Goal: Transaction & Acquisition: Download file/media

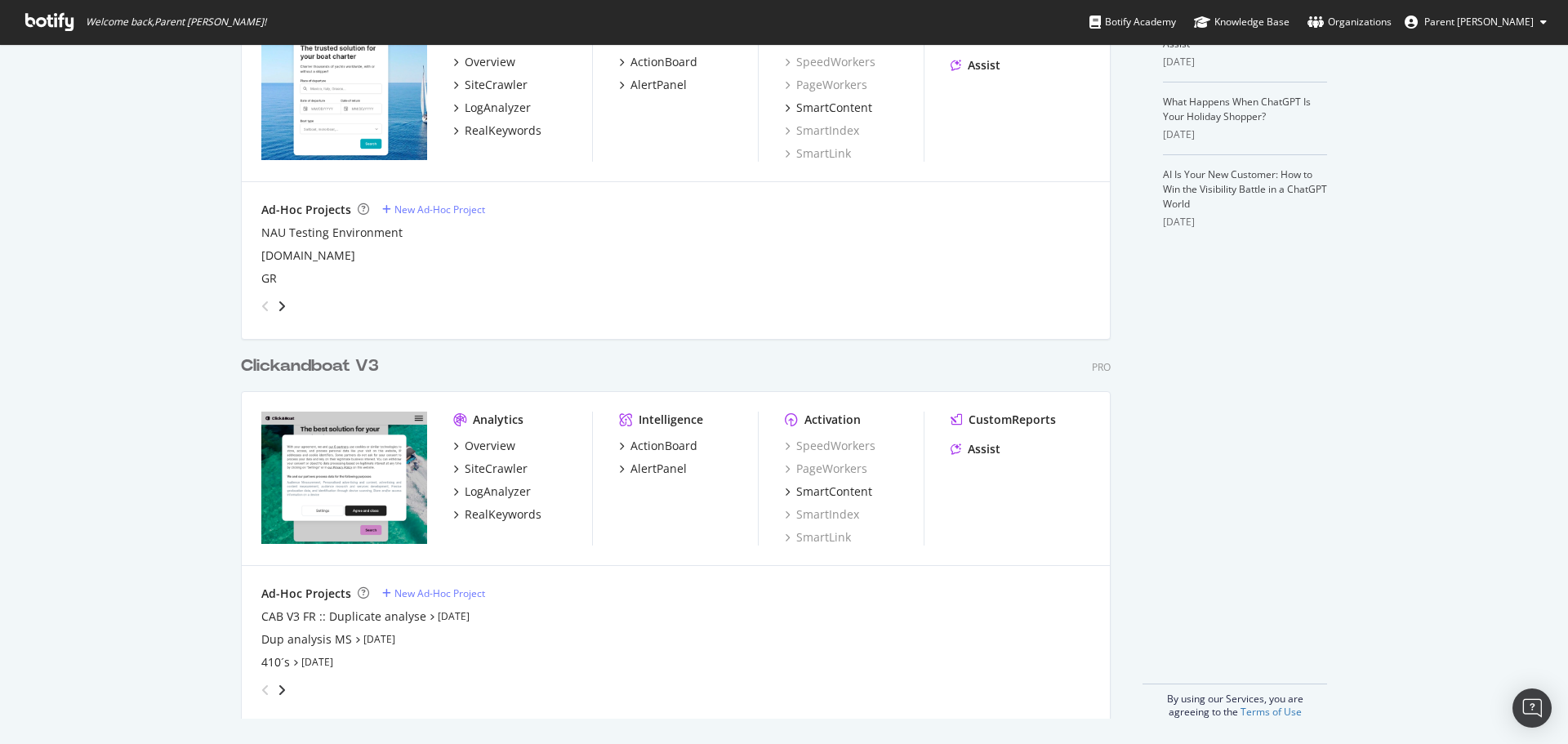
scroll to position [484, 0]
click at [305, 369] on div "Clickandboat V3" at bounding box center [310, 365] width 138 height 24
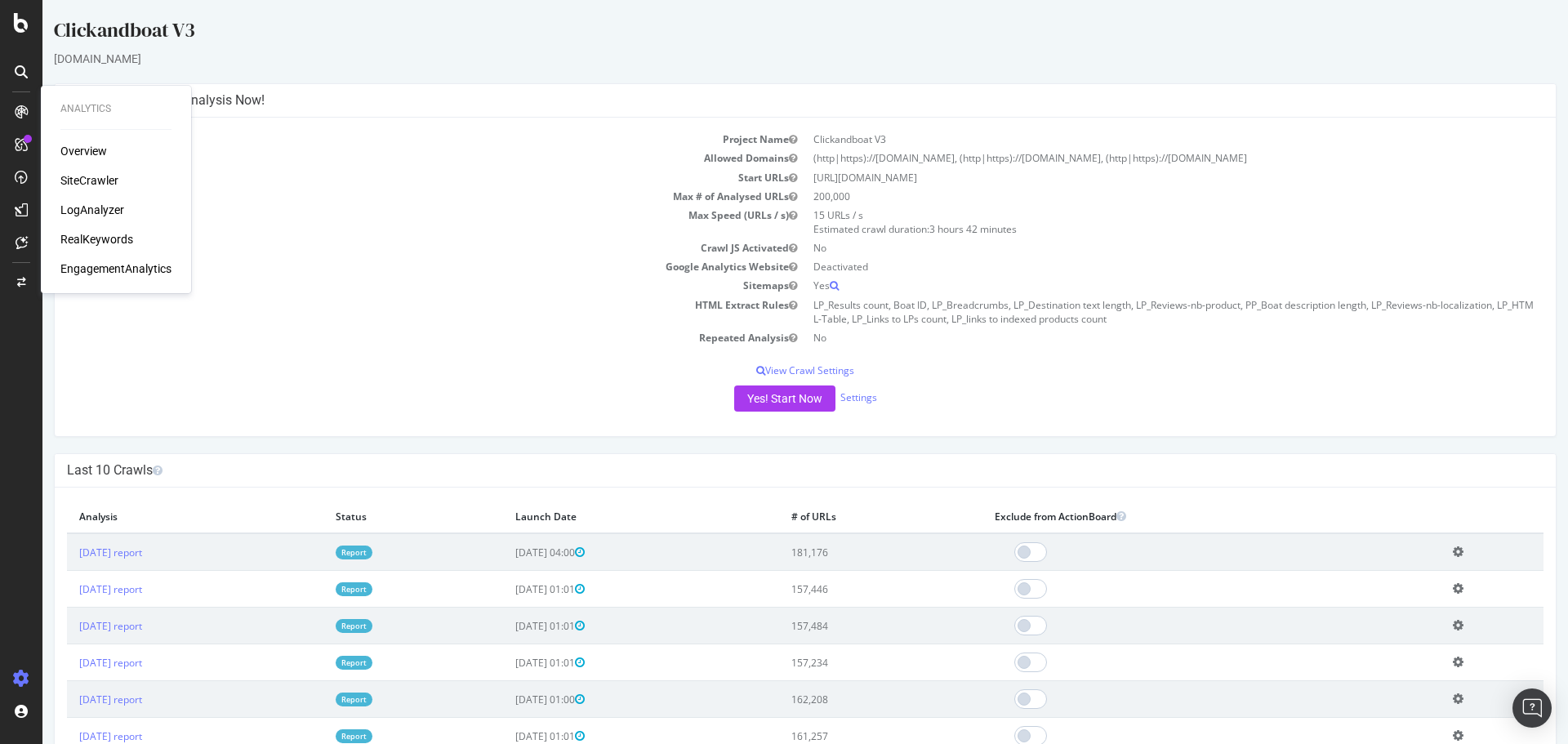
click at [99, 235] on div "RealKeywords" at bounding box center [97, 239] width 72 height 17
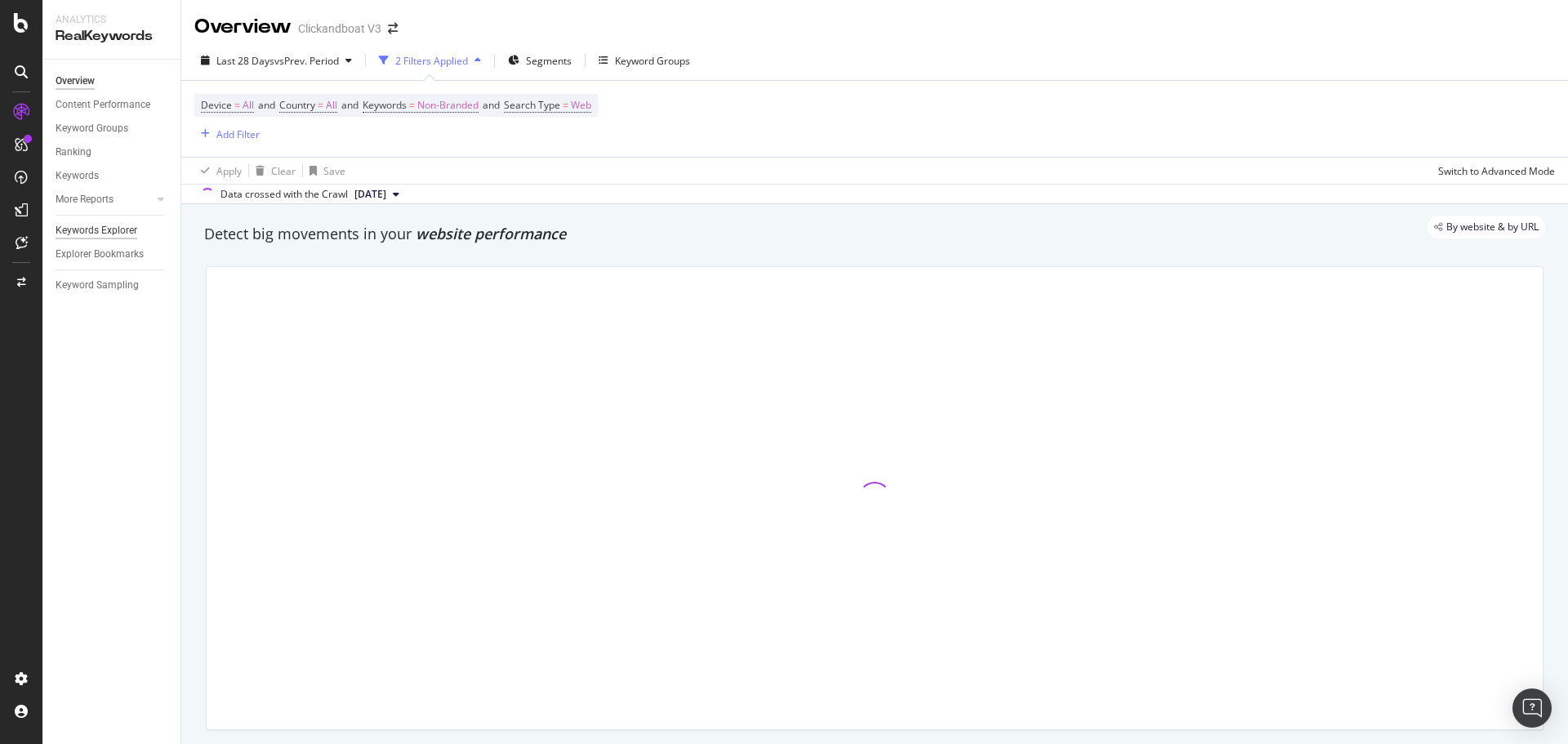
click at [123, 232] on div "Keywords Explorer" at bounding box center [96, 230] width 82 height 17
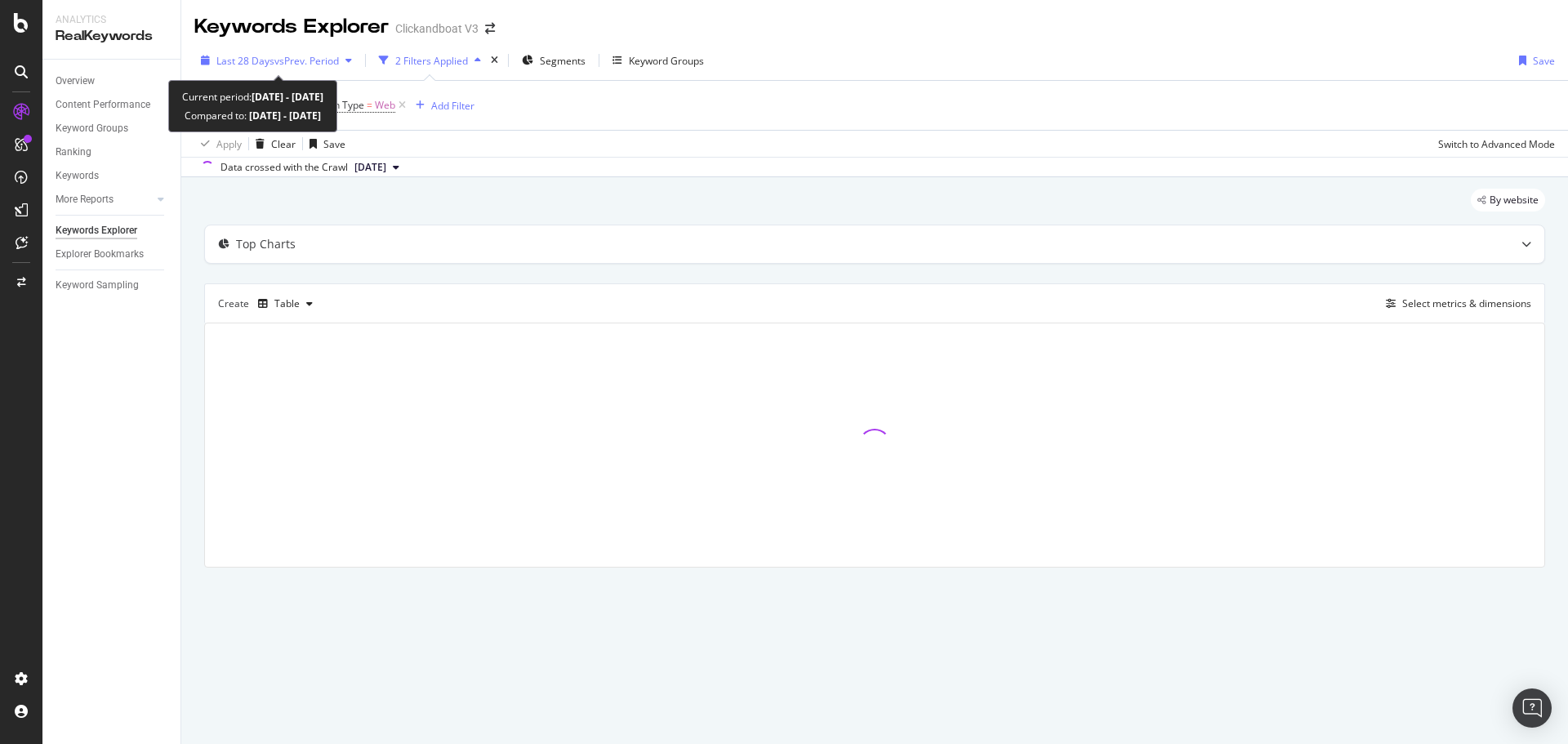
click at [320, 63] on span "vs Prev. Period" at bounding box center [306, 61] width 64 height 14
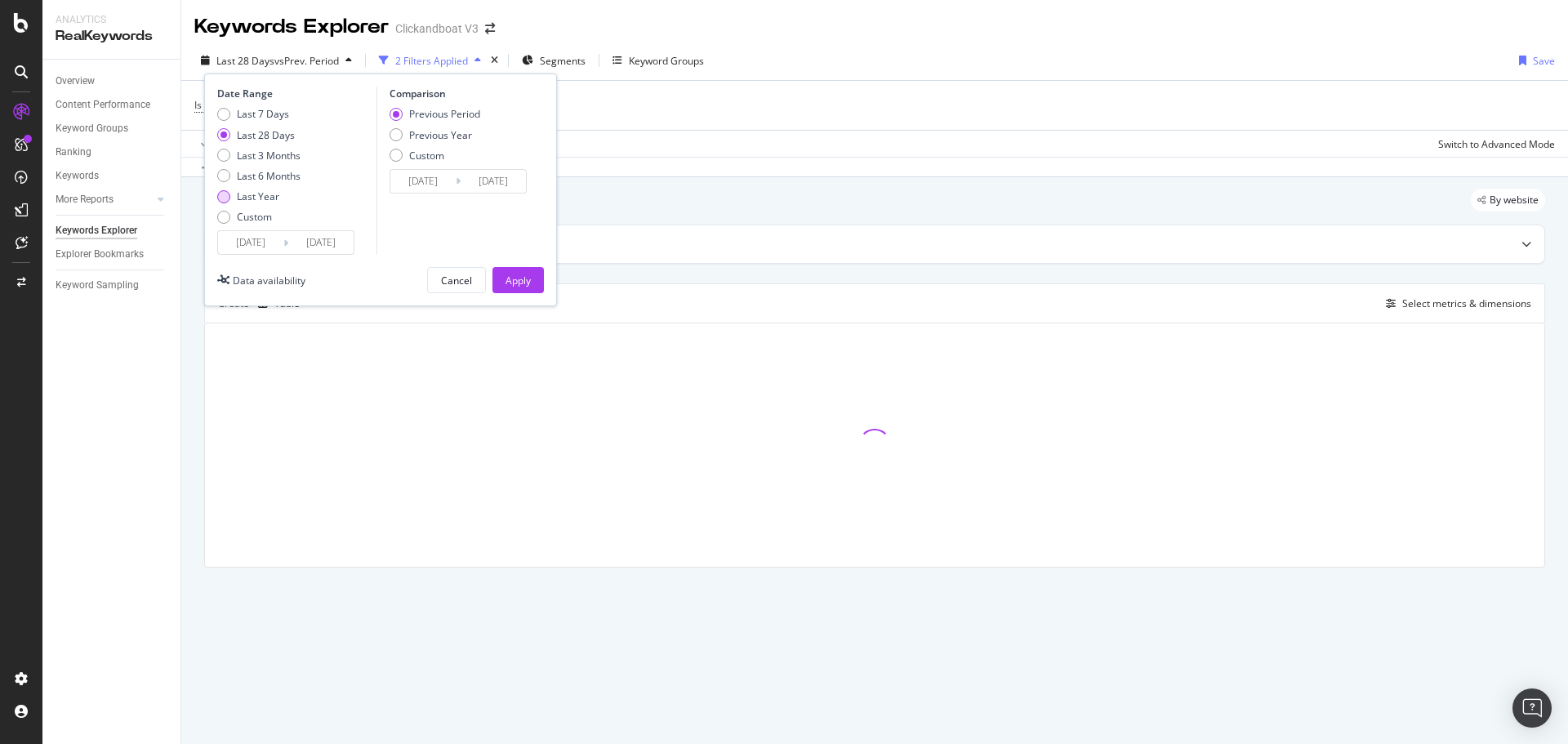
click at [272, 193] on div "Last Year" at bounding box center [258, 197] width 42 height 14
type input "2024/09/30"
type input "2023/10/01"
type input "2024/09/29"
click at [510, 271] on div "Apply" at bounding box center [518, 280] width 26 height 25
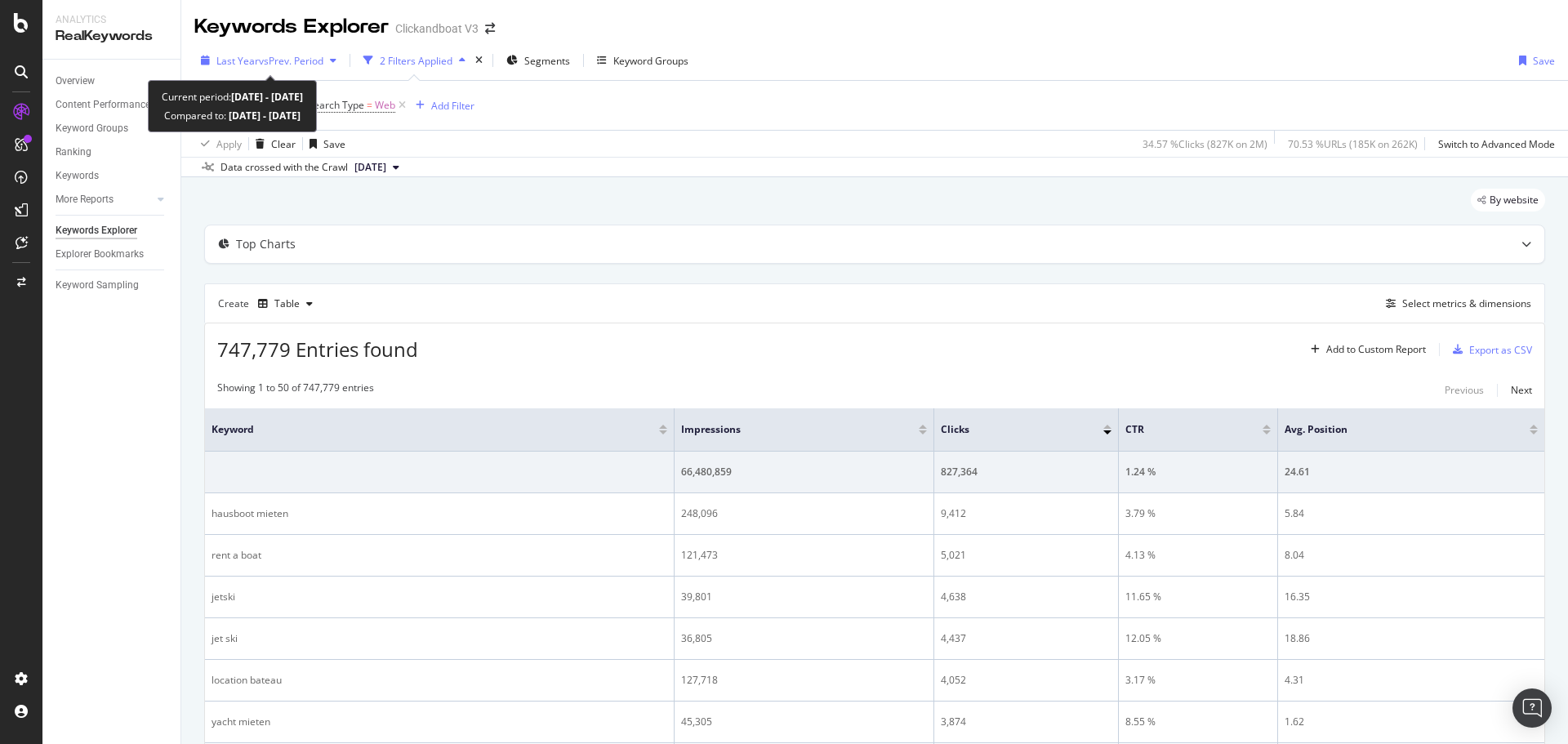
click at [304, 65] on span "vs Prev. Period" at bounding box center [291, 61] width 64 height 14
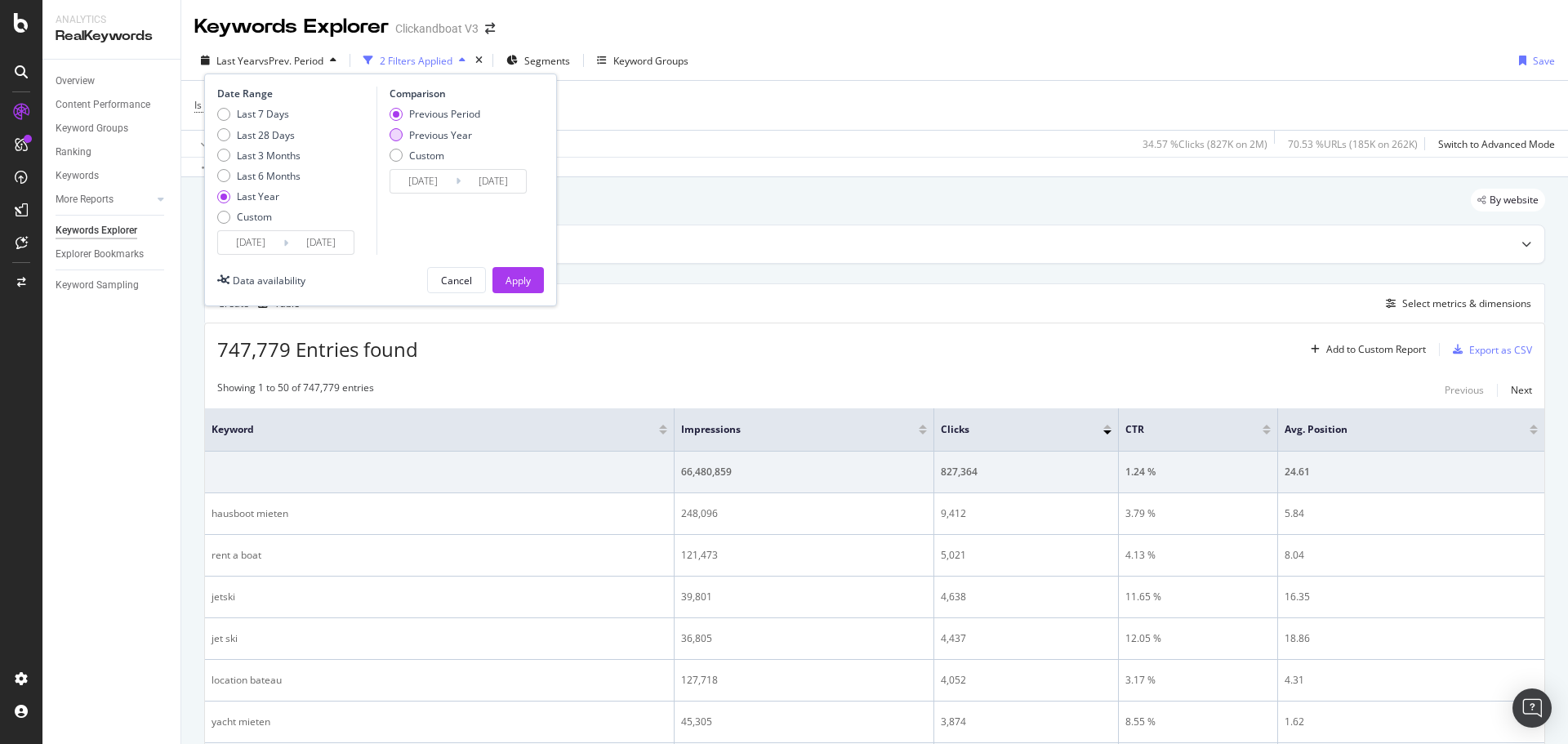
click at [424, 138] on div "Previous Year" at bounding box center [440, 135] width 63 height 14
type input "2023/10/02"
type input "2024/09/30"
click at [513, 273] on div "Apply" at bounding box center [518, 280] width 26 height 14
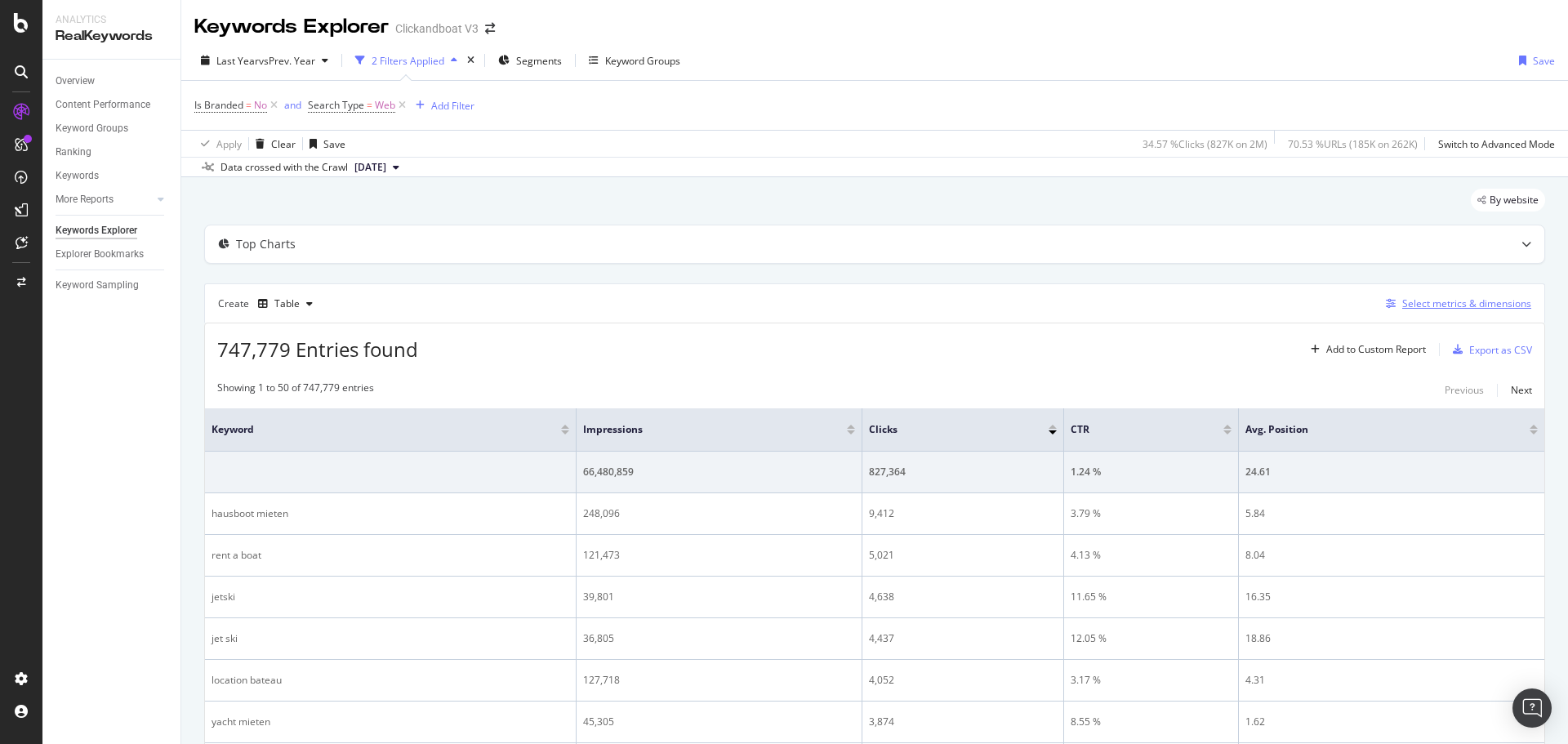
click at [1402, 310] on div "Select metrics & dimensions" at bounding box center [1467, 303] width 129 height 14
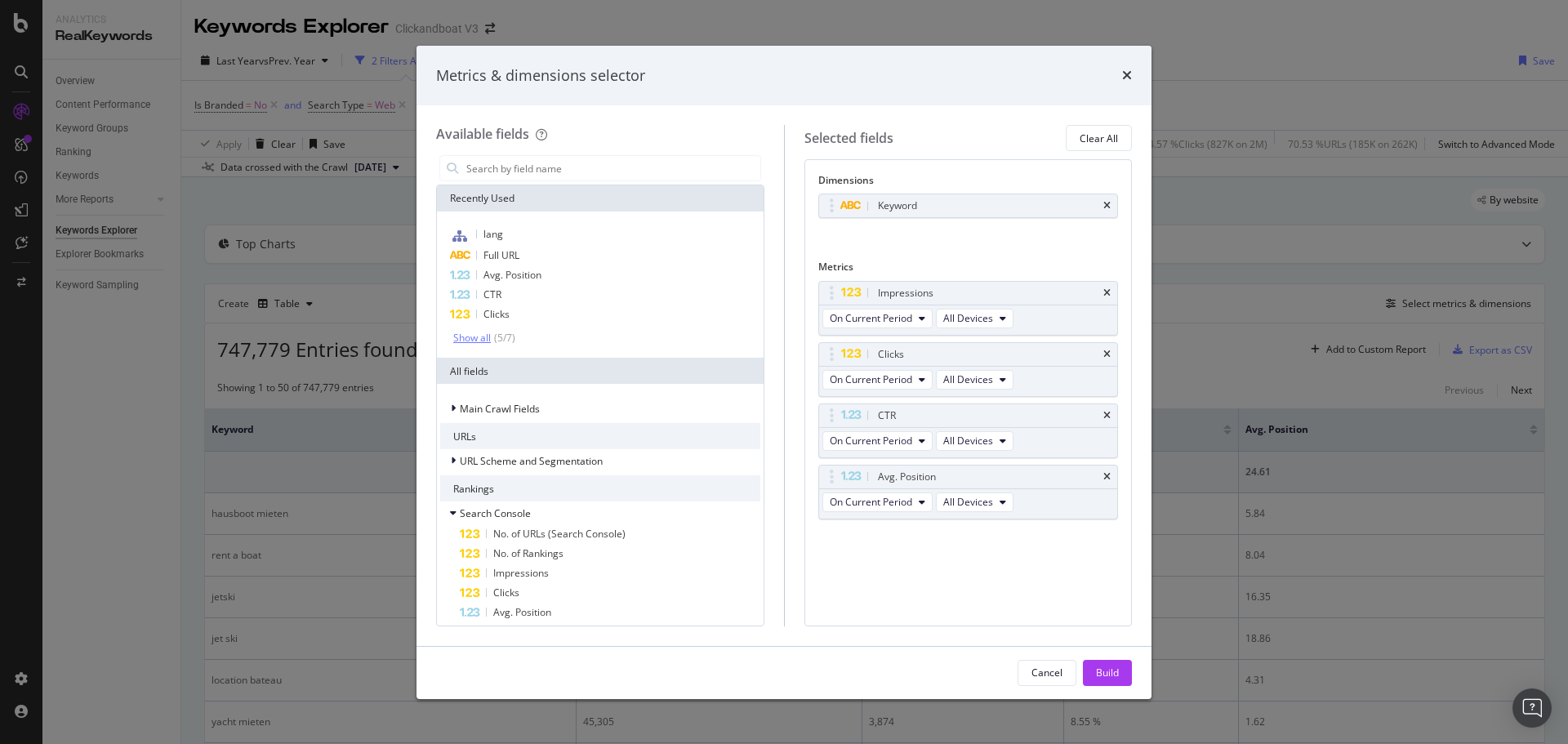
click at [483, 334] on div "Show all" at bounding box center [472, 338] width 38 height 11
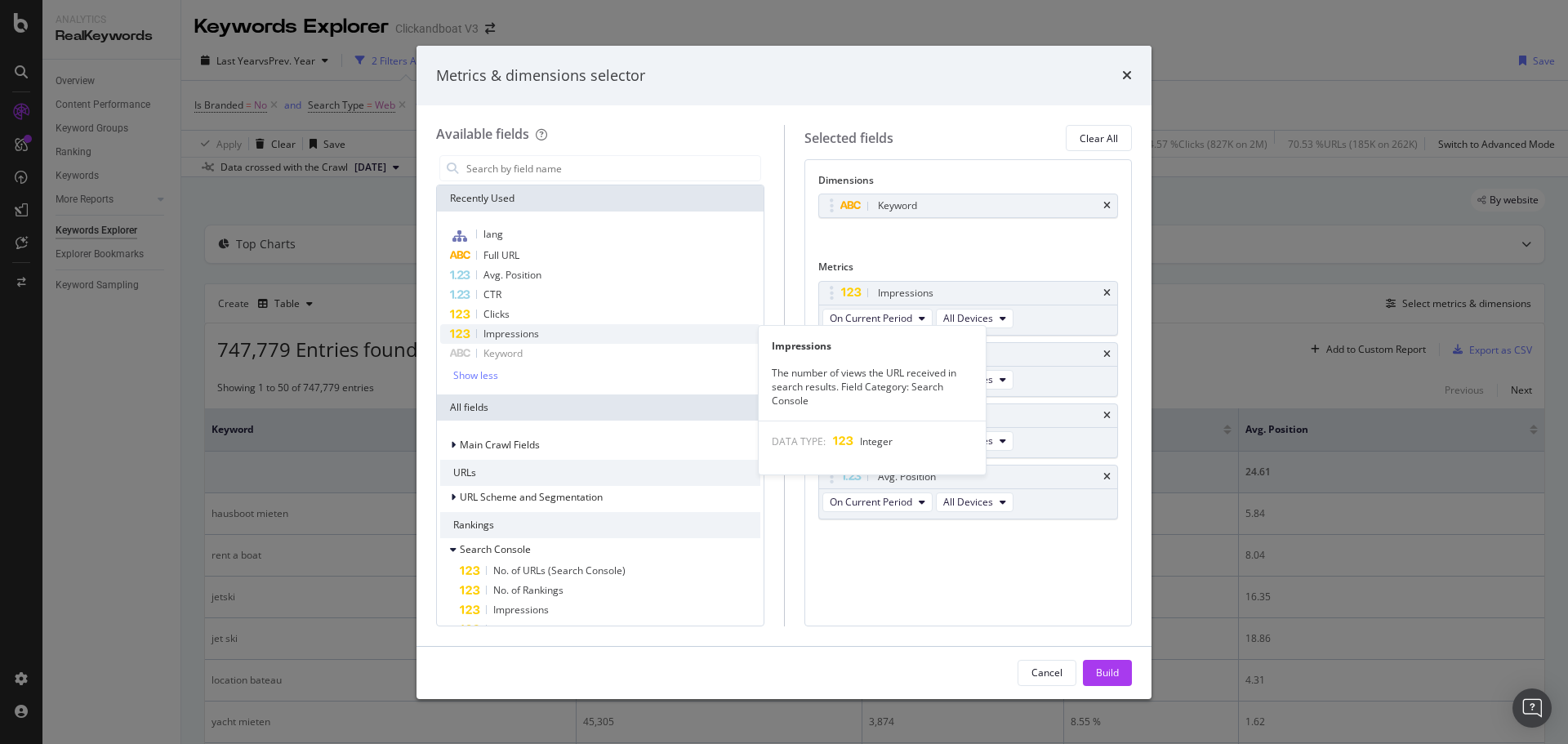
click at [540, 336] on div "Impressions" at bounding box center [600, 334] width 320 height 19
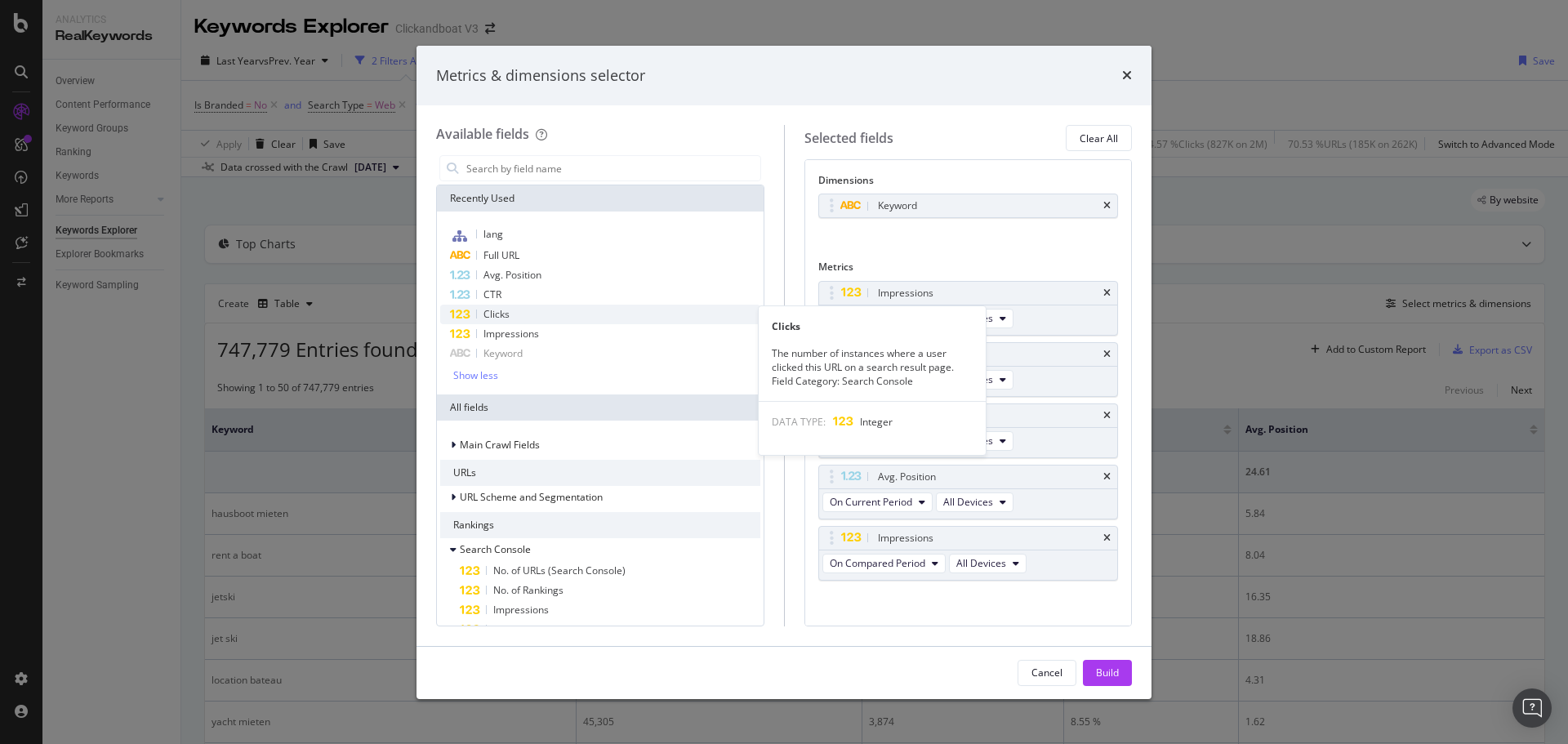
click at [526, 314] on div "Clicks" at bounding box center [600, 314] width 320 height 19
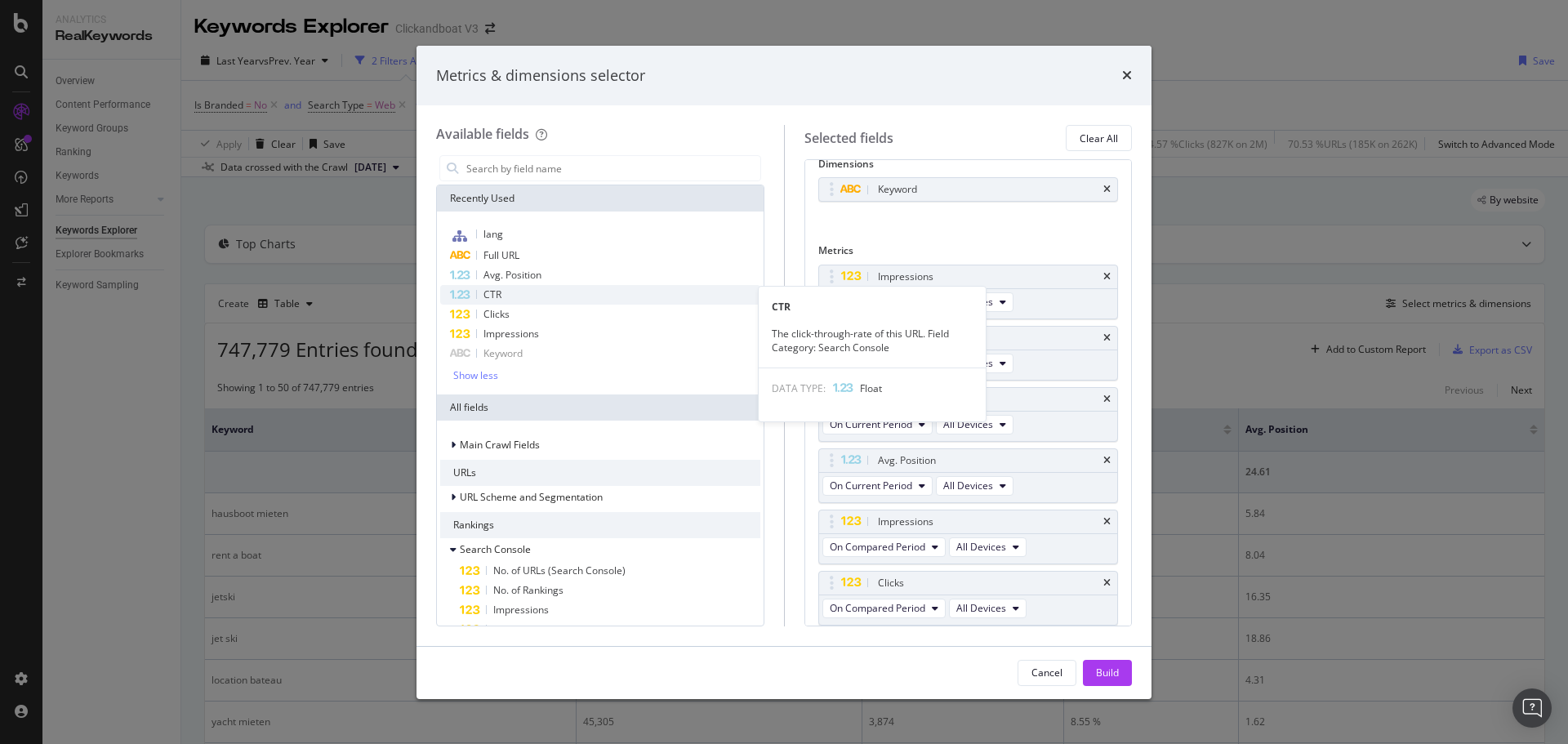
click at [524, 293] on div "CTR" at bounding box center [600, 294] width 320 height 19
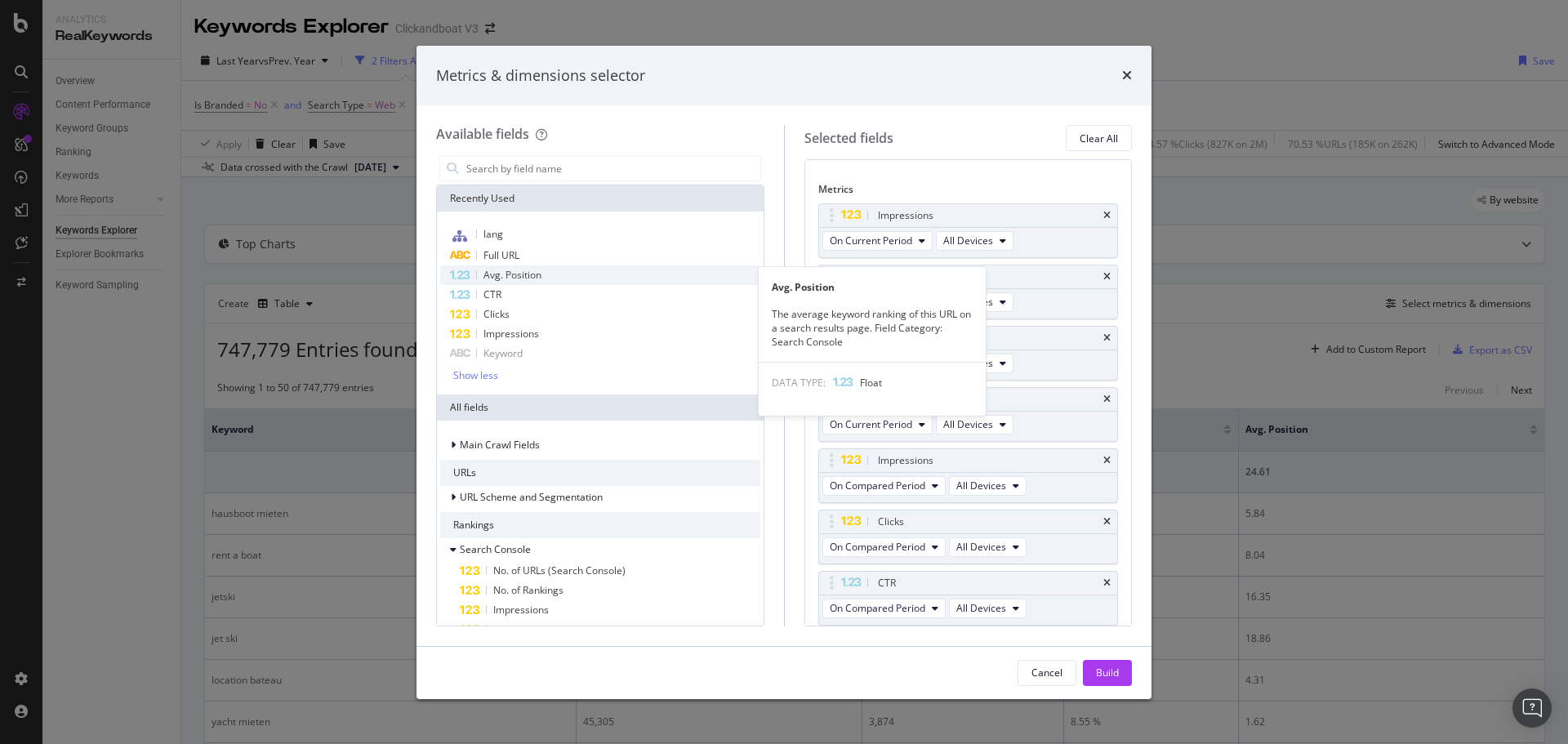
click at [528, 274] on span "Avg. Position" at bounding box center [512, 275] width 58 height 14
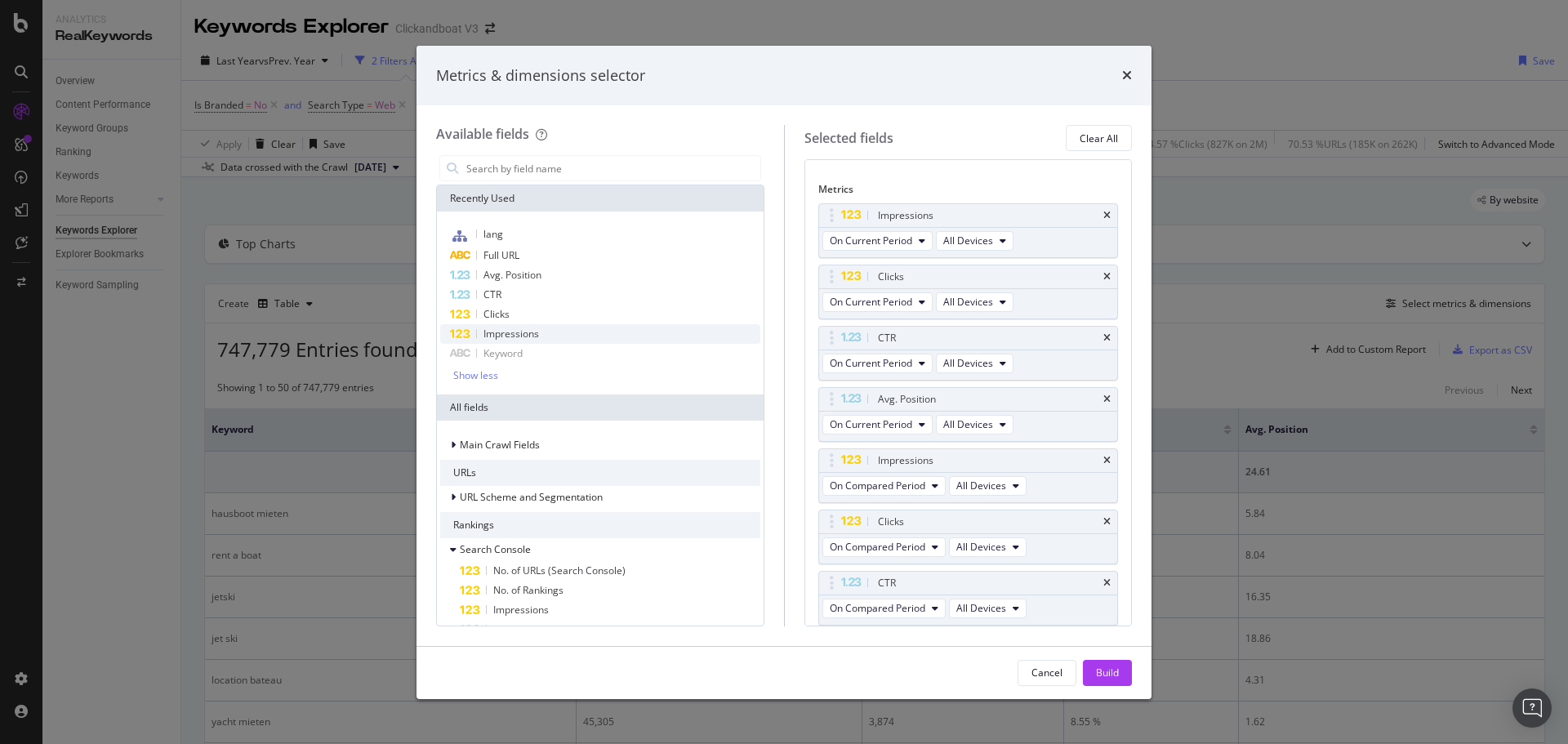
scroll to position [138, 0]
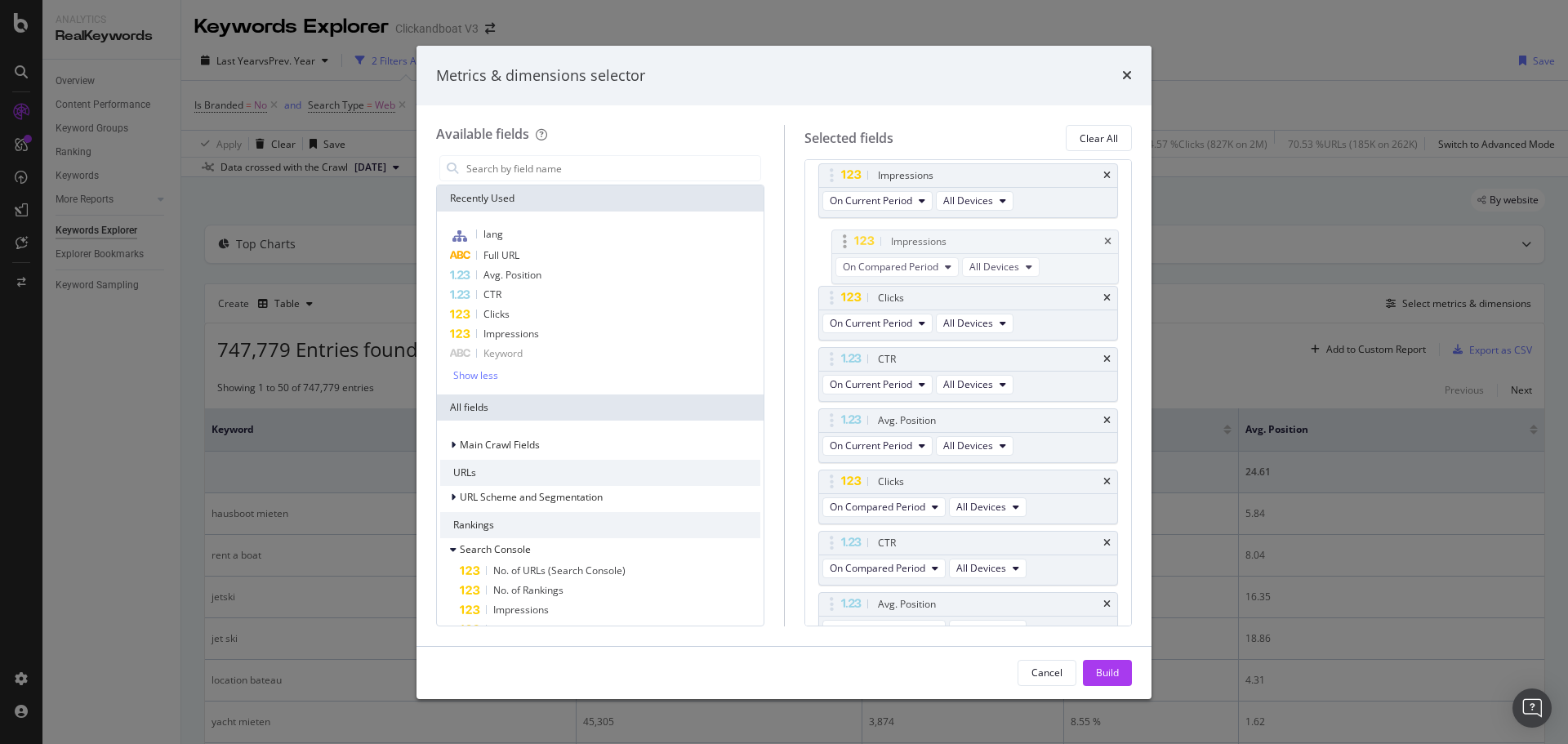
drag, startPoint x: 876, startPoint y: 397, endPoint x: 888, endPoint y: 239, distance: 158.5
click at [888, 239] on body "Analytics RealKeywords Overview Content Performance Keyword Groups Ranking Keyw…" at bounding box center [784, 372] width 1568 height 744
drag, startPoint x: 890, startPoint y: 477, endPoint x: 887, endPoint y: 346, distance: 131.0
click at [887, 346] on body "Analytics RealKeywords Overview Content Performance Keyword Groups Ranking Keyw…" at bounding box center [784, 372] width 1568 height 744
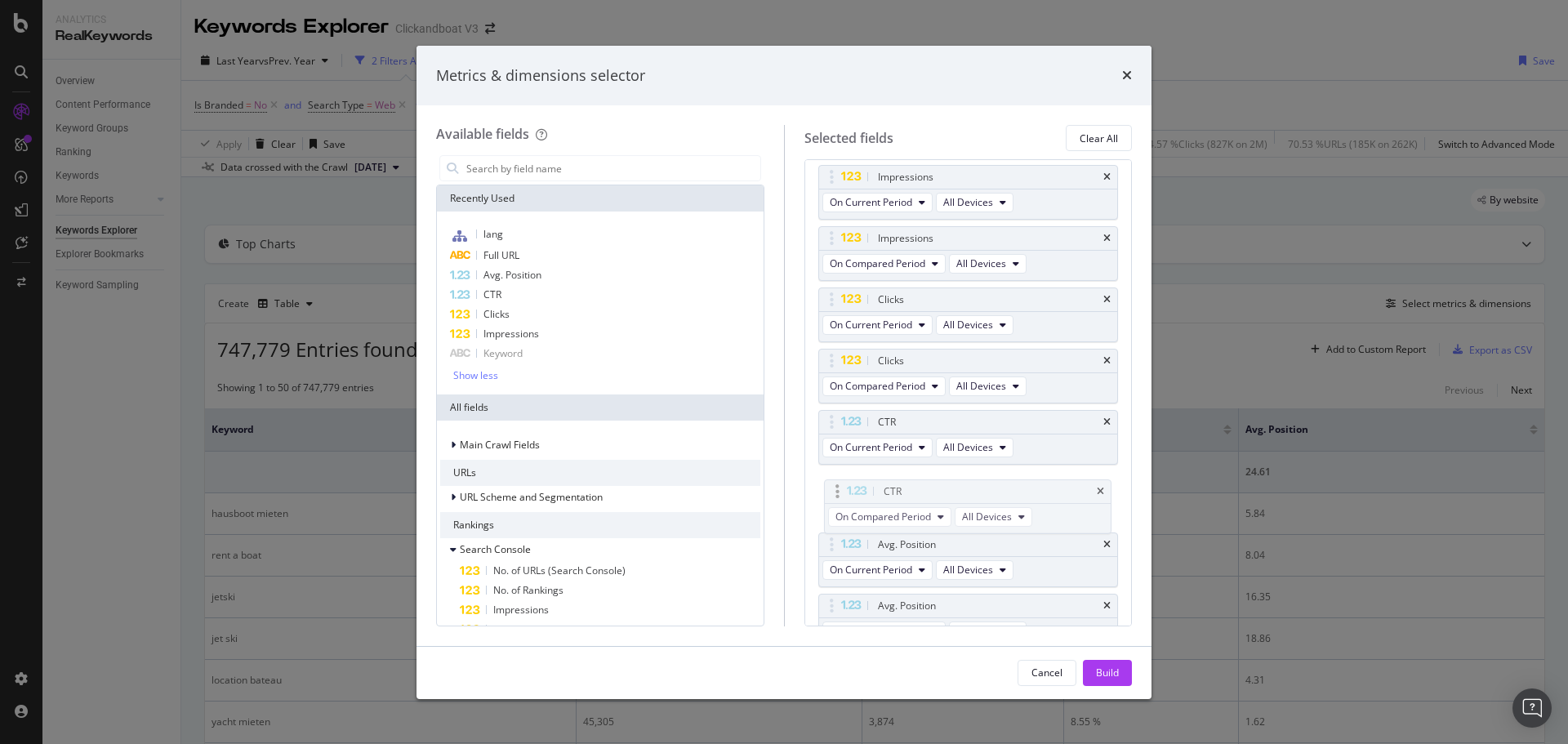
drag, startPoint x: 892, startPoint y: 542, endPoint x: 894, endPoint y: 486, distance: 56.0
click at [899, 481] on body "Analytics RealKeywords Overview Content Performance Keyword Groups Ranking Keyw…" at bounding box center [784, 372] width 1568 height 744
click at [1118, 677] on div "Build" at bounding box center [1108, 673] width 23 height 14
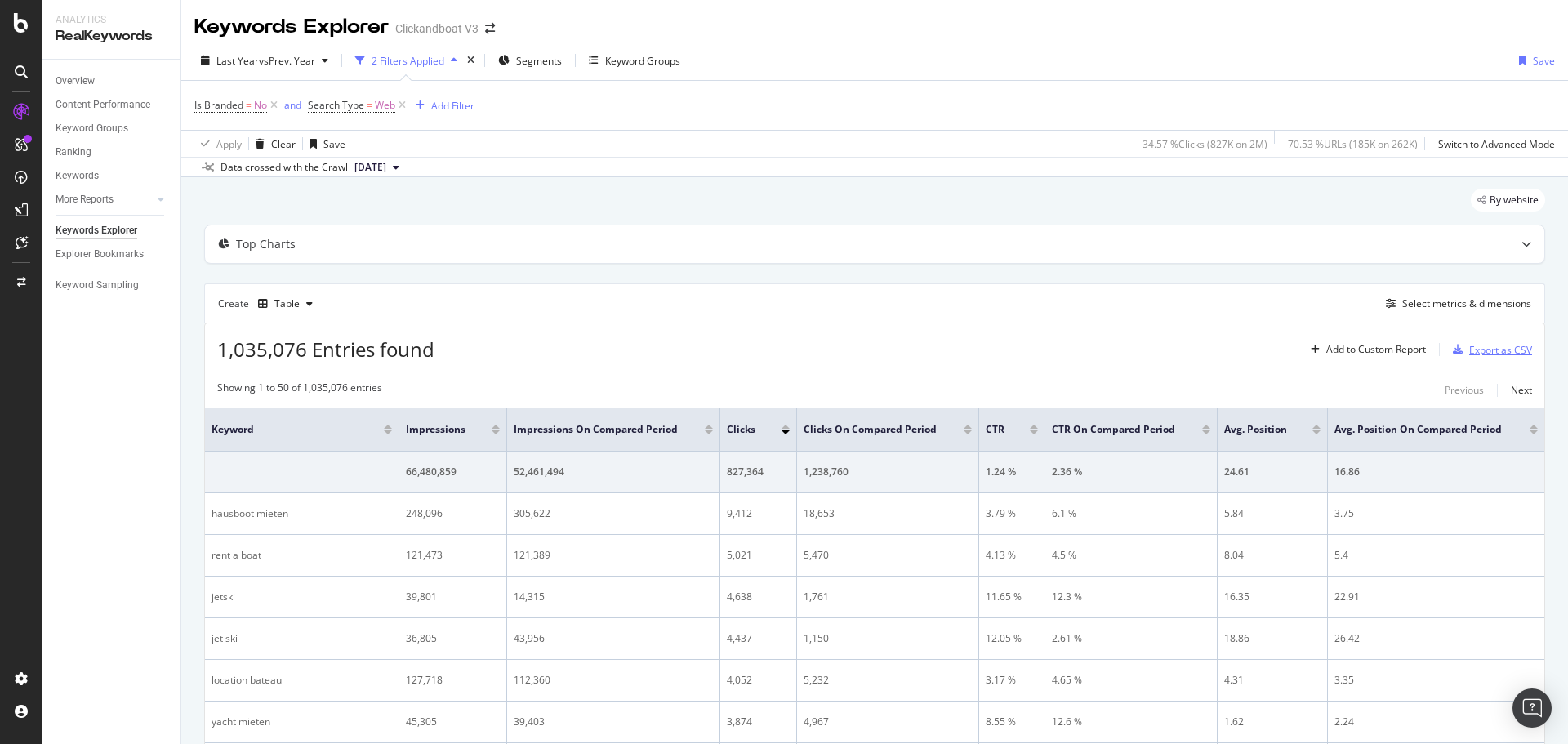
click at [1469, 345] on div "Export as CSV" at bounding box center [1500, 350] width 63 height 14
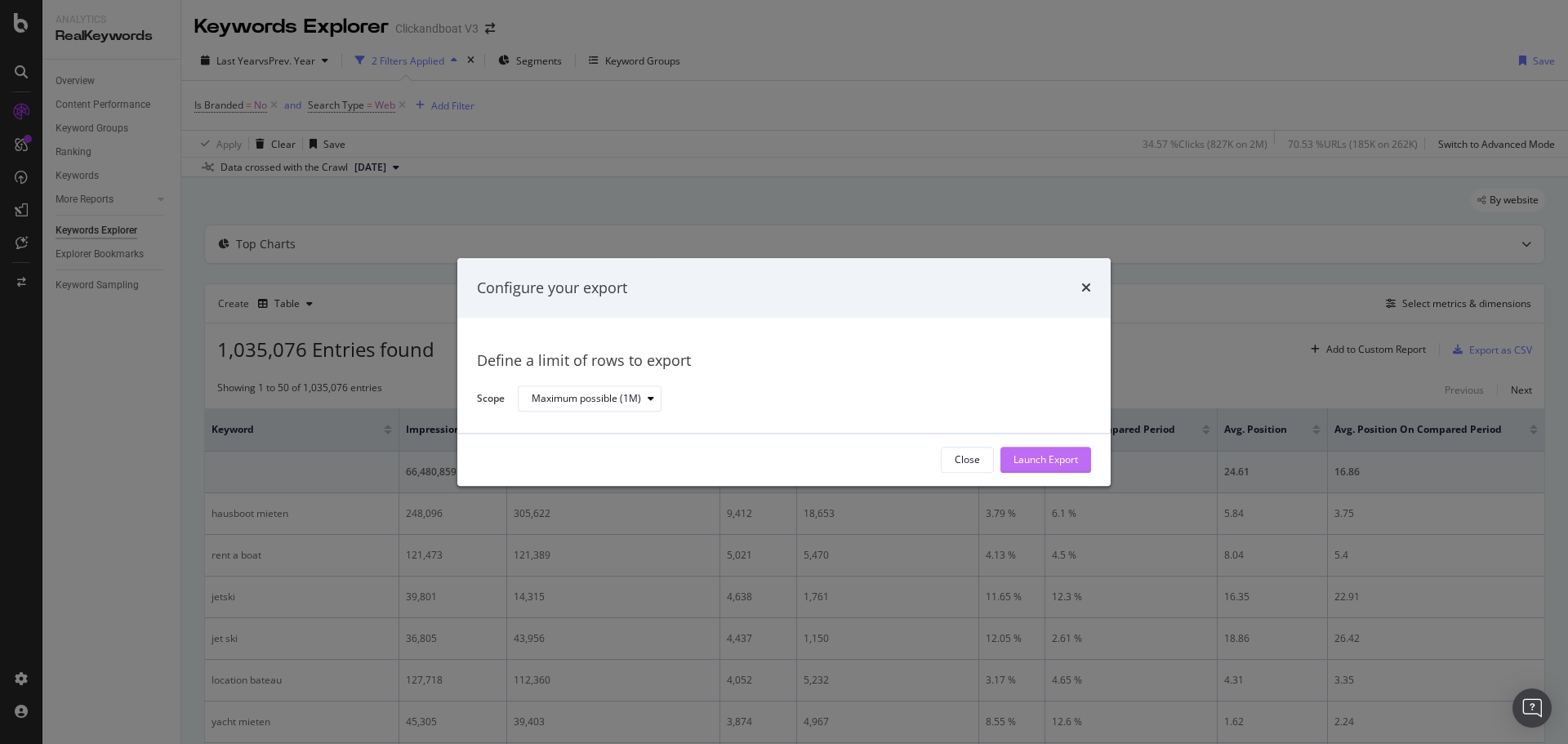
click at [1040, 458] on div "Launch Export" at bounding box center [1045, 460] width 64 height 14
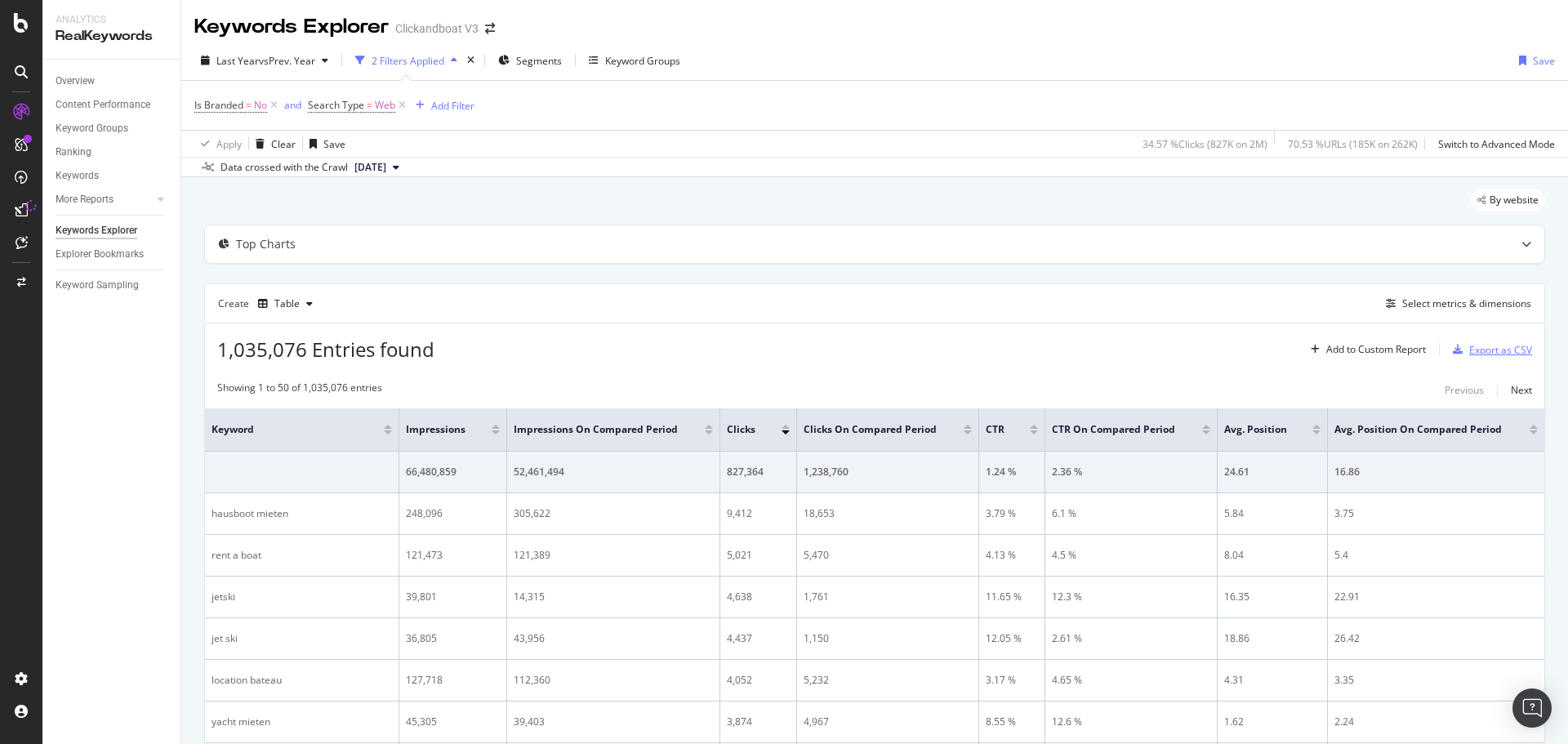
click at [1488, 349] on div "Export as CSV" at bounding box center [1500, 350] width 63 height 14
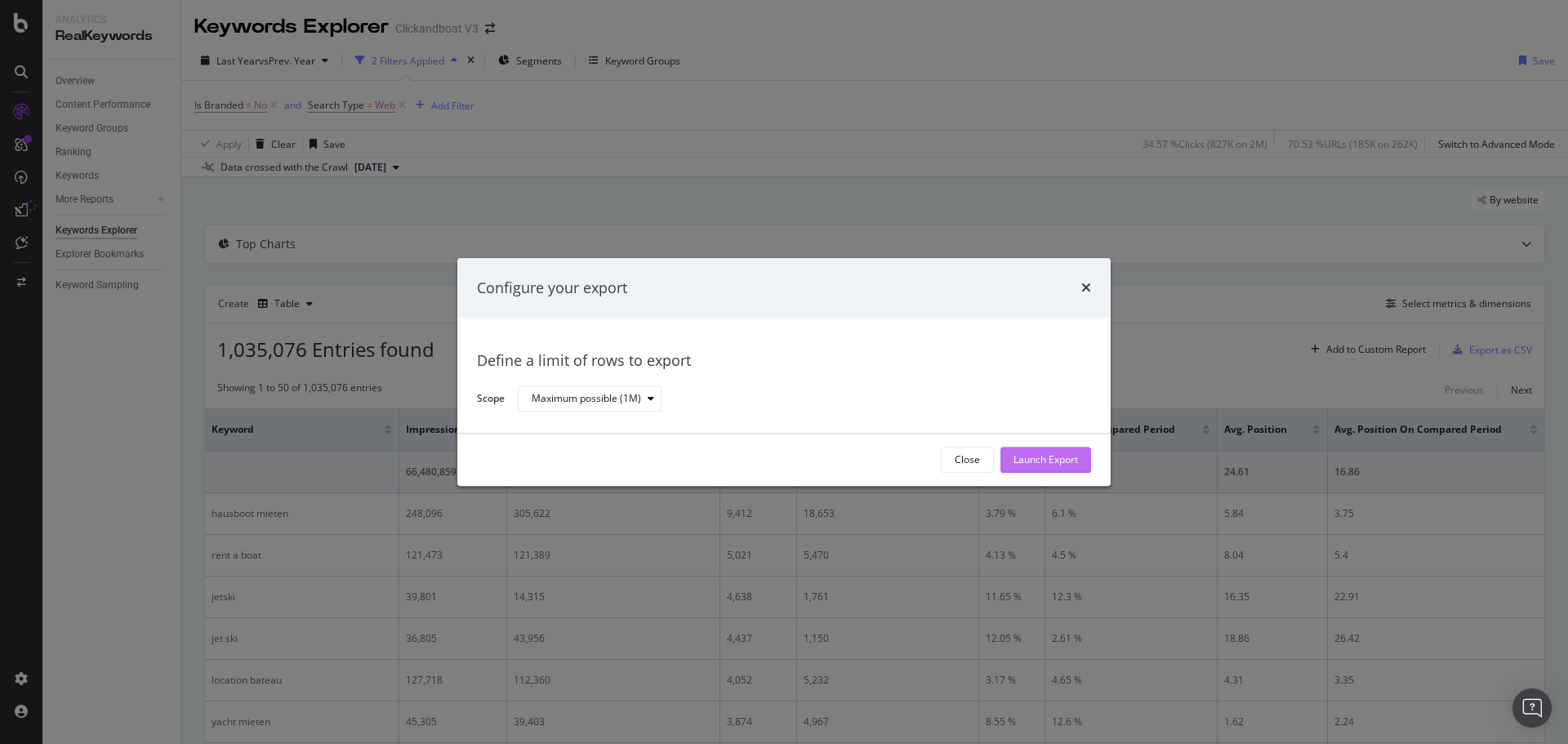
click at [1028, 469] on div "Launch Export" at bounding box center [1045, 459] width 64 height 25
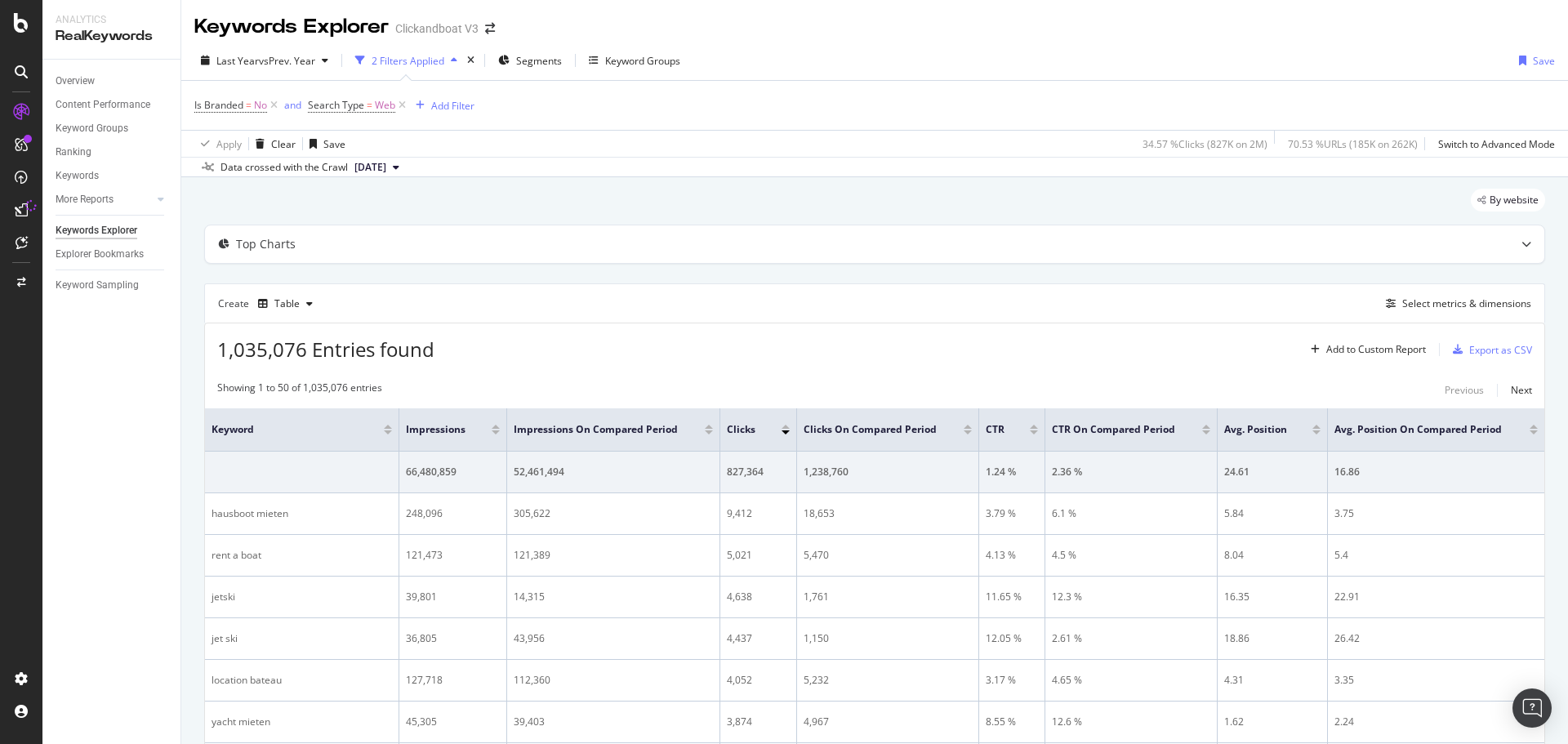
click at [427, 54] on div "2 Filters Applied" at bounding box center [407, 61] width 72 height 14
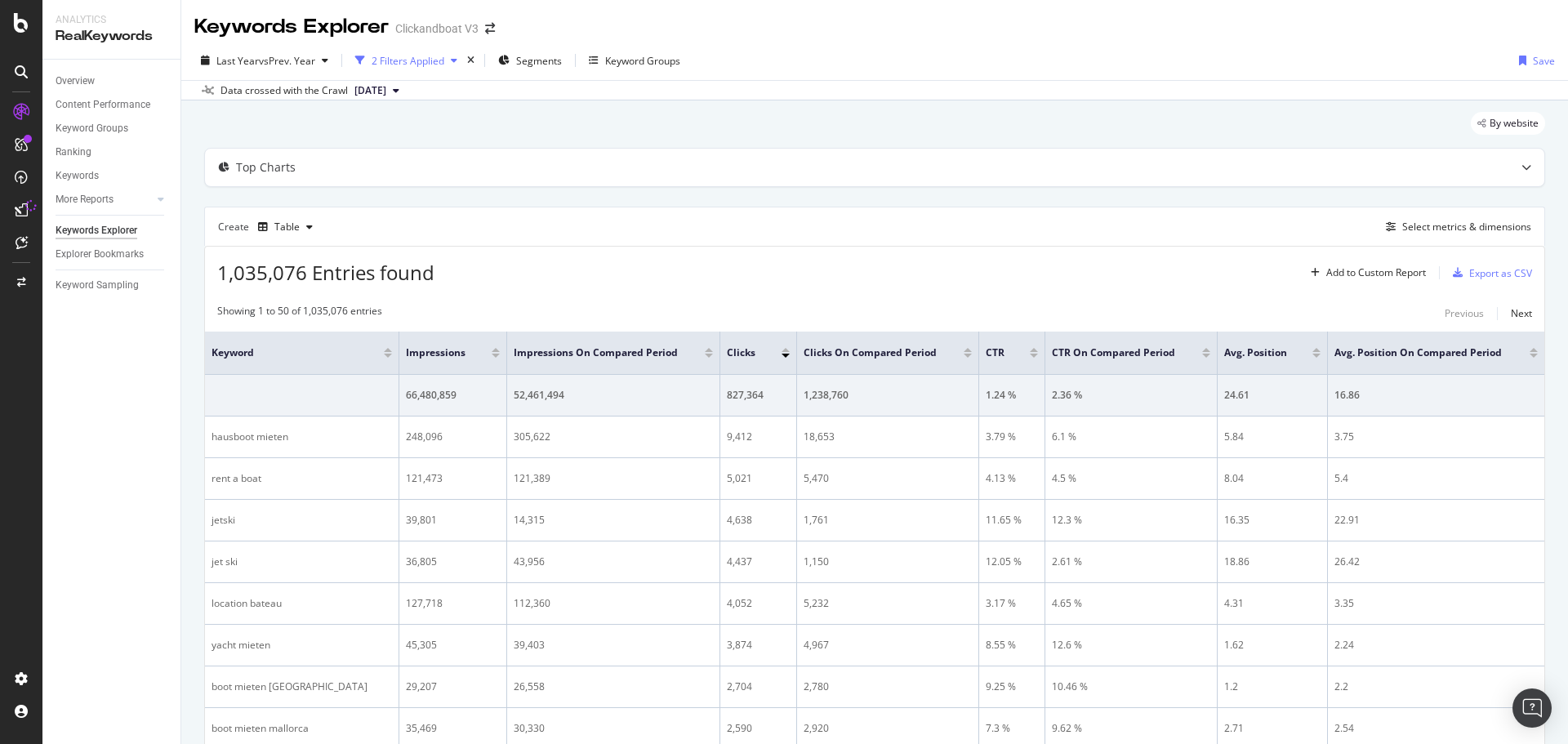
click at [427, 54] on div "2 Filters Applied" at bounding box center [407, 61] width 72 height 14
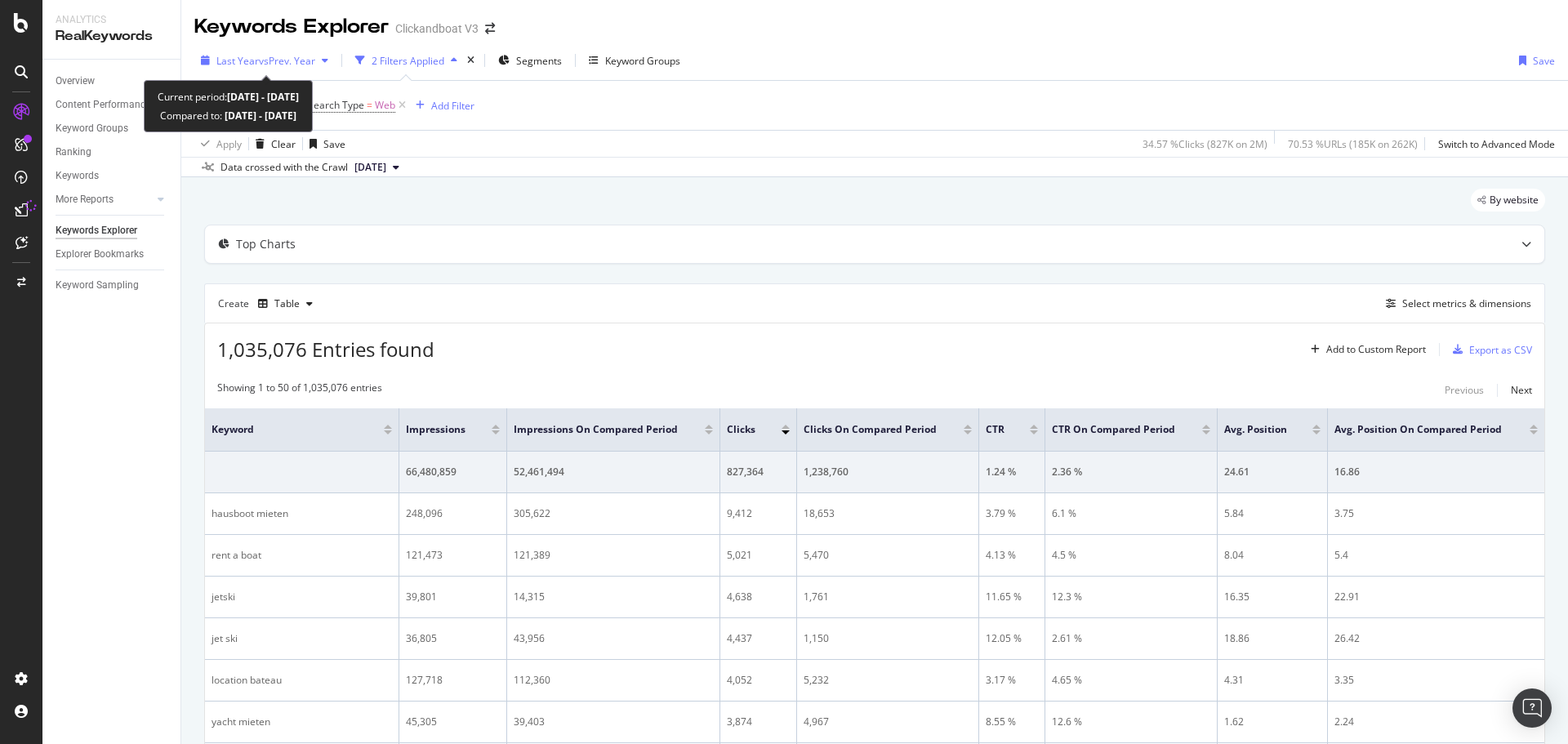
click at [312, 54] on span "vs Prev. Year" at bounding box center [287, 61] width 56 height 14
click at [892, 62] on div "Last Year vs Prev. Year 2 Filters Applied Segments Keyword Groups Save" at bounding box center [875, 63] width 1386 height 33
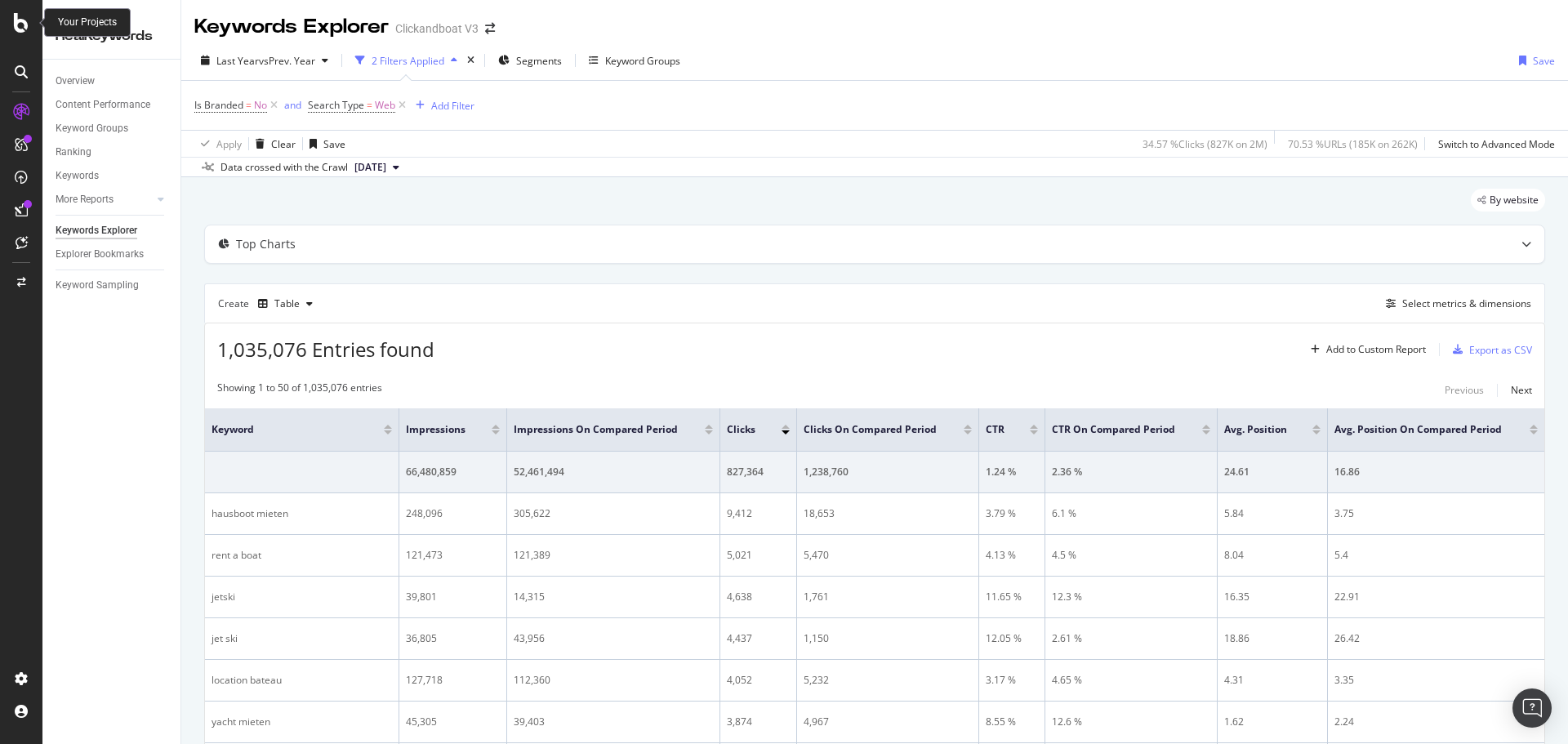
click at [26, 28] on icon at bounding box center [21, 23] width 15 height 19
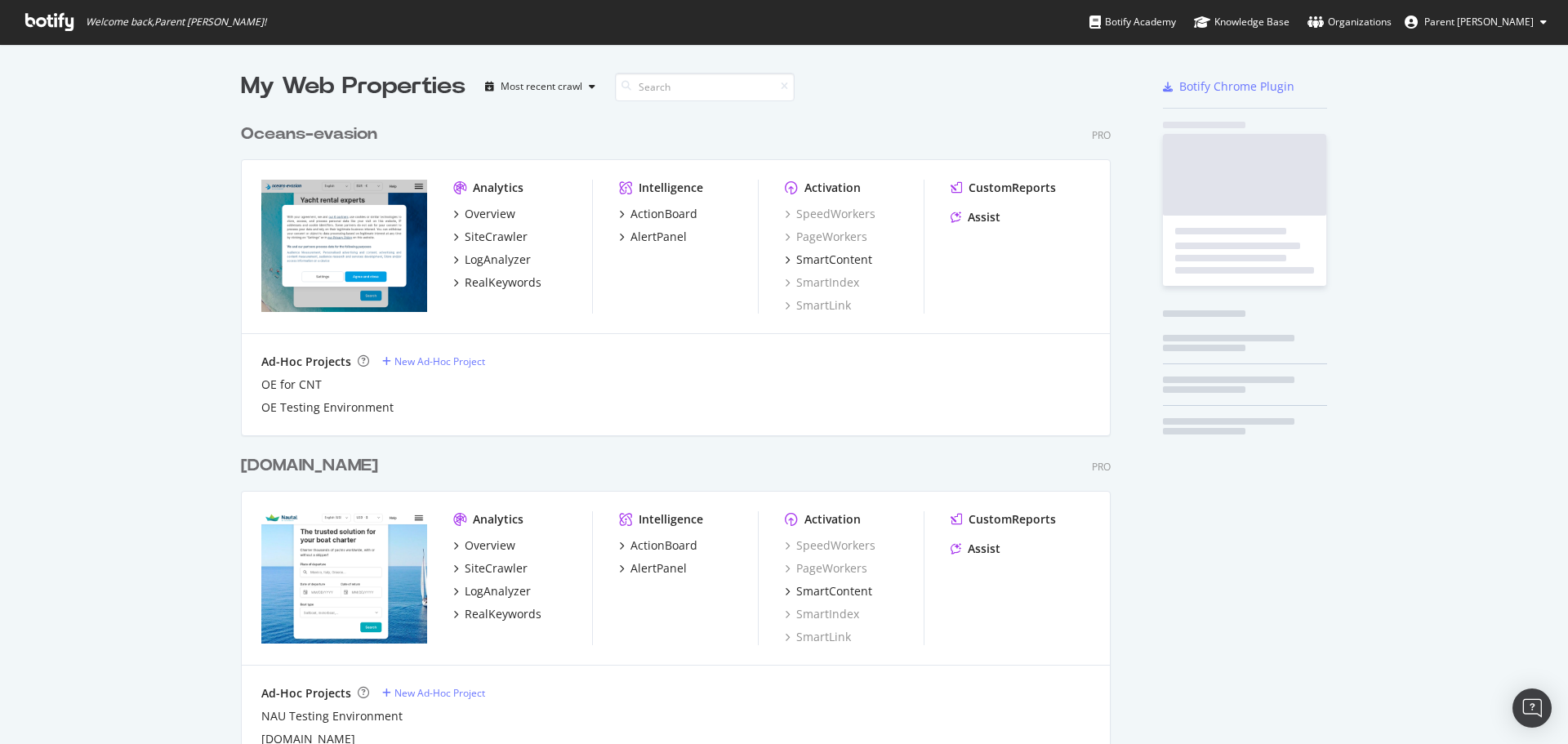
scroll to position [732, 1543]
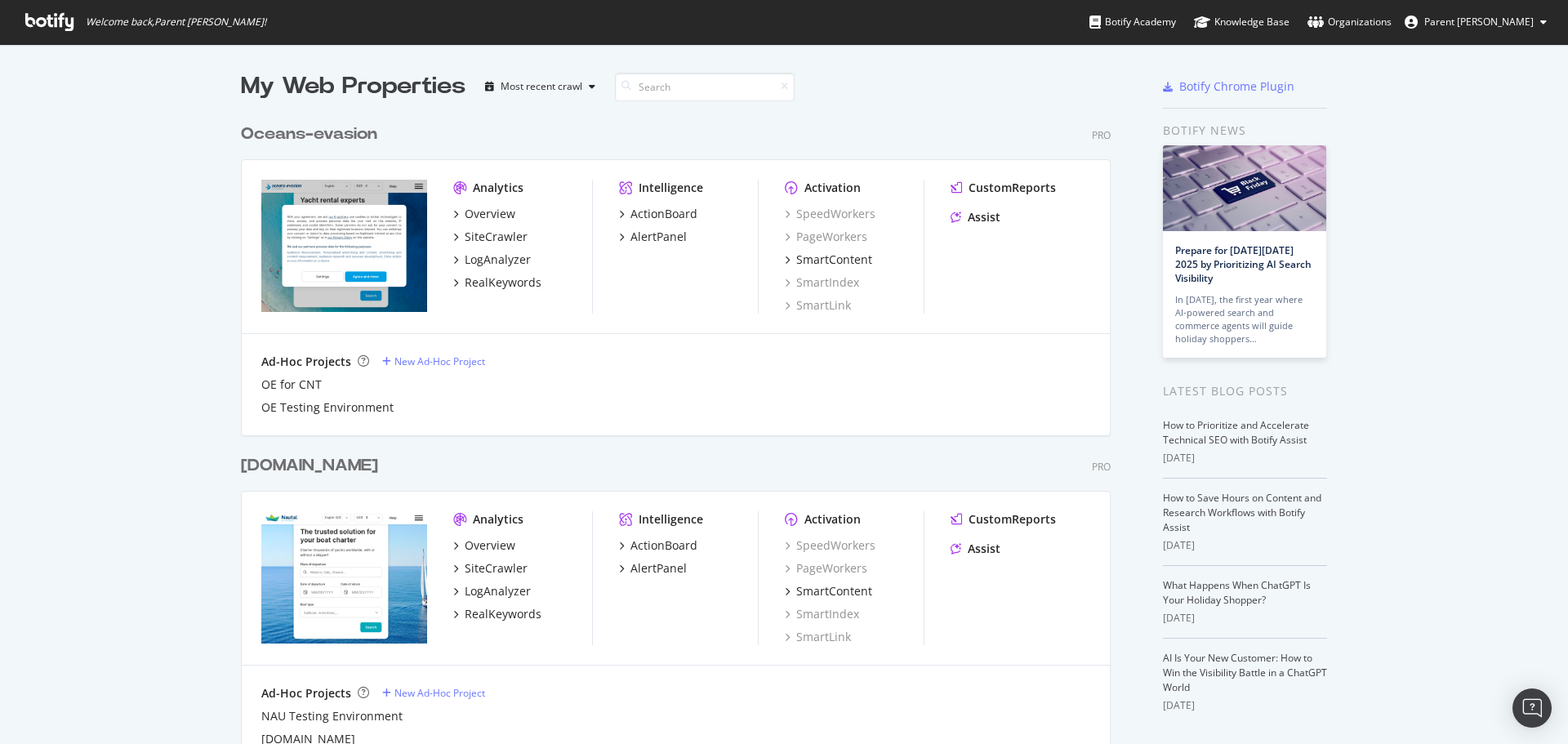
click at [308, 472] on div "nautal.com" at bounding box center [310, 465] width 138 height 24
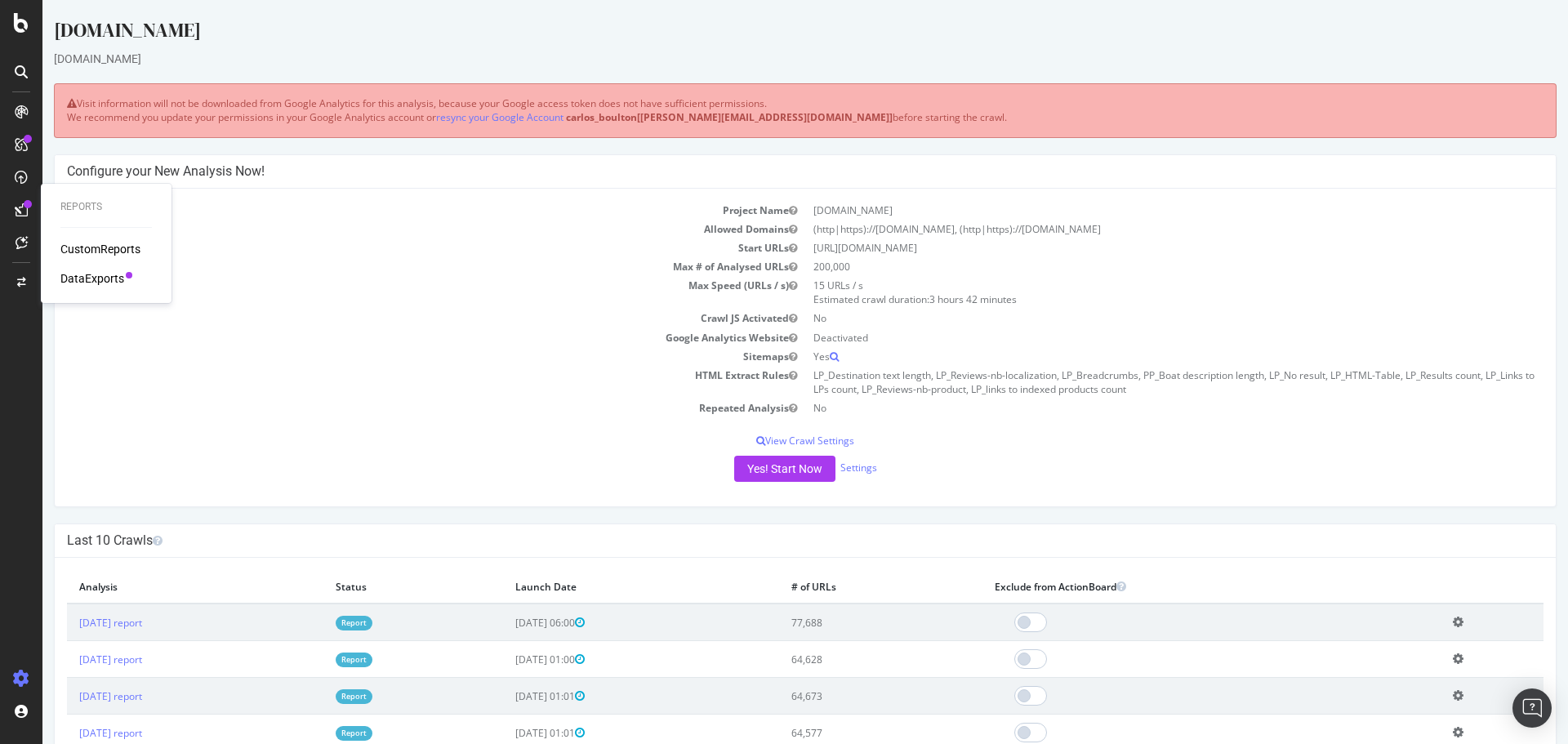
click at [89, 279] on div "DataExports" at bounding box center [93, 279] width 63 height 17
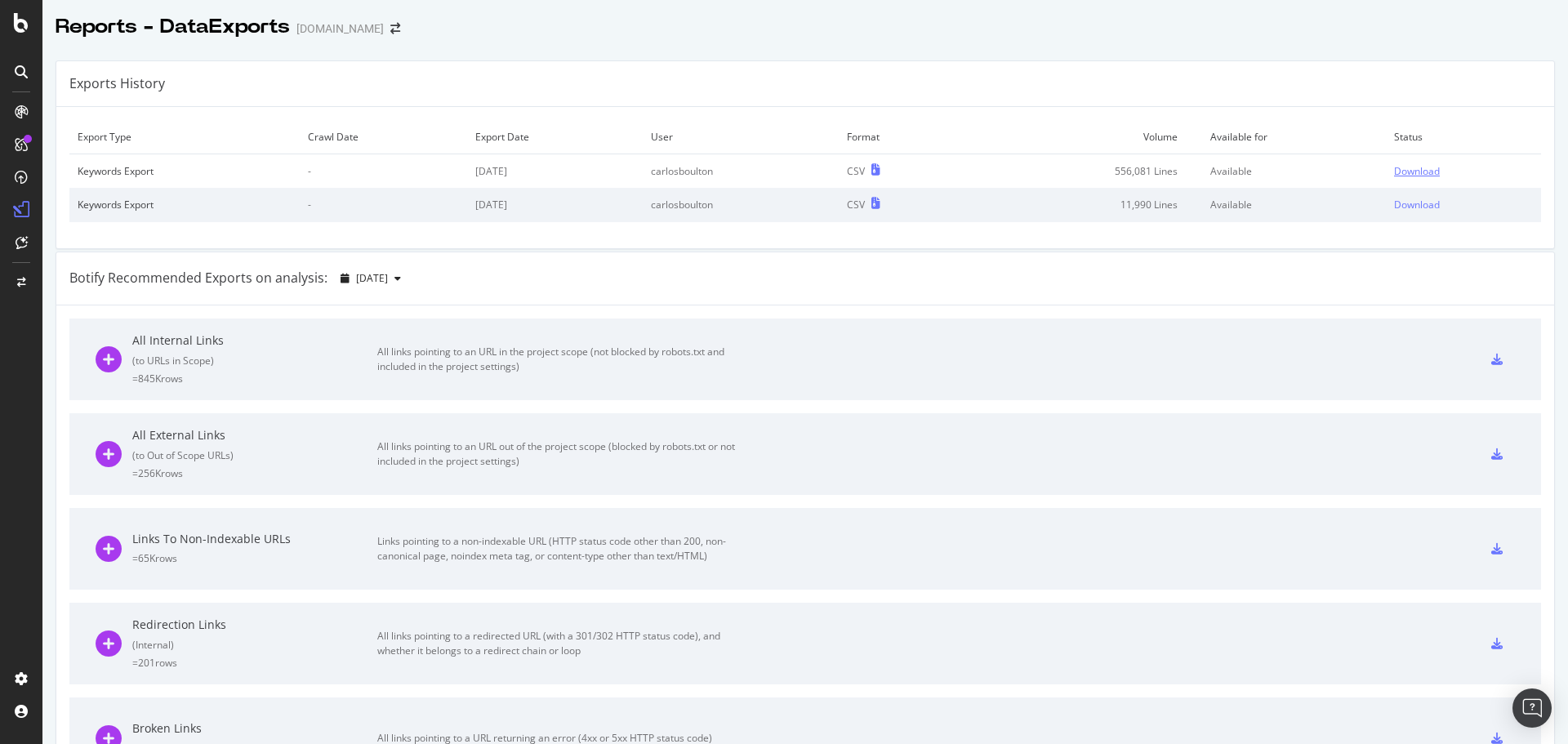
click at [1394, 169] on div "Download" at bounding box center [1417, 171] width 46 height 14
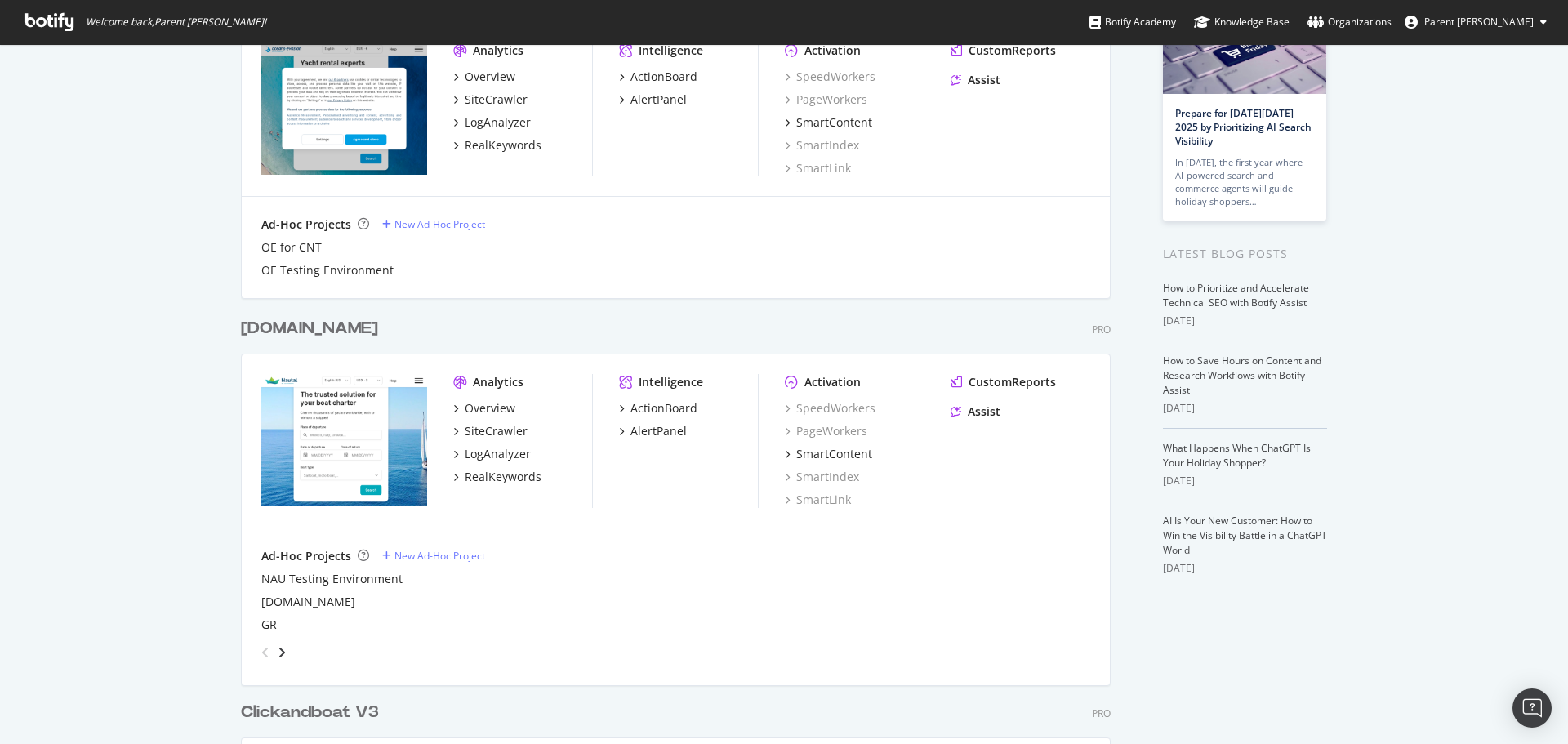
scroll to position [163, 0]
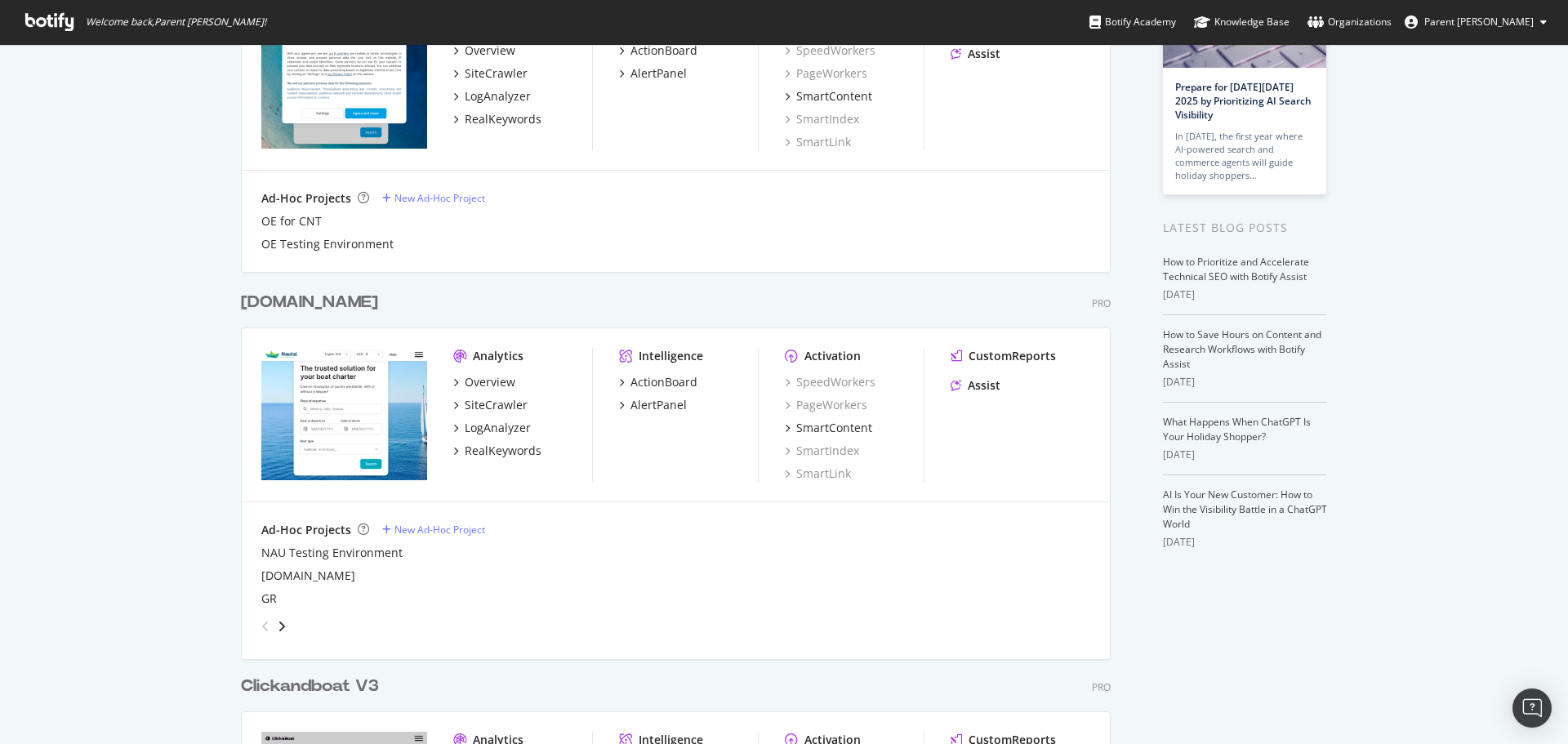
click at [305, 310] on div "[DOMAIN_NAME]" at bounding box center [310, 302] width 138 height 24
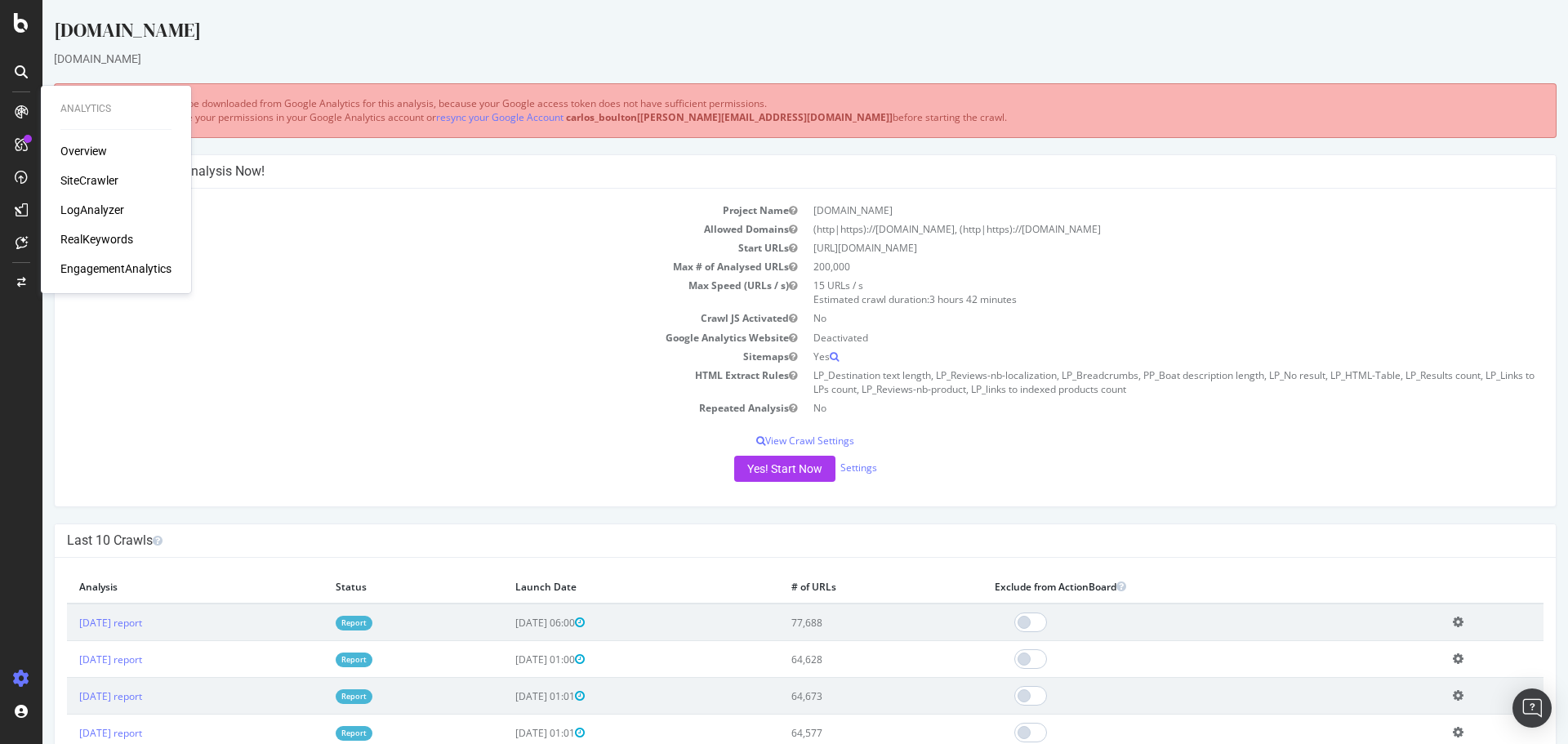
click at [93, 237] on div "RealKeywords" at bounding box center [97, 239] width 72 height 17
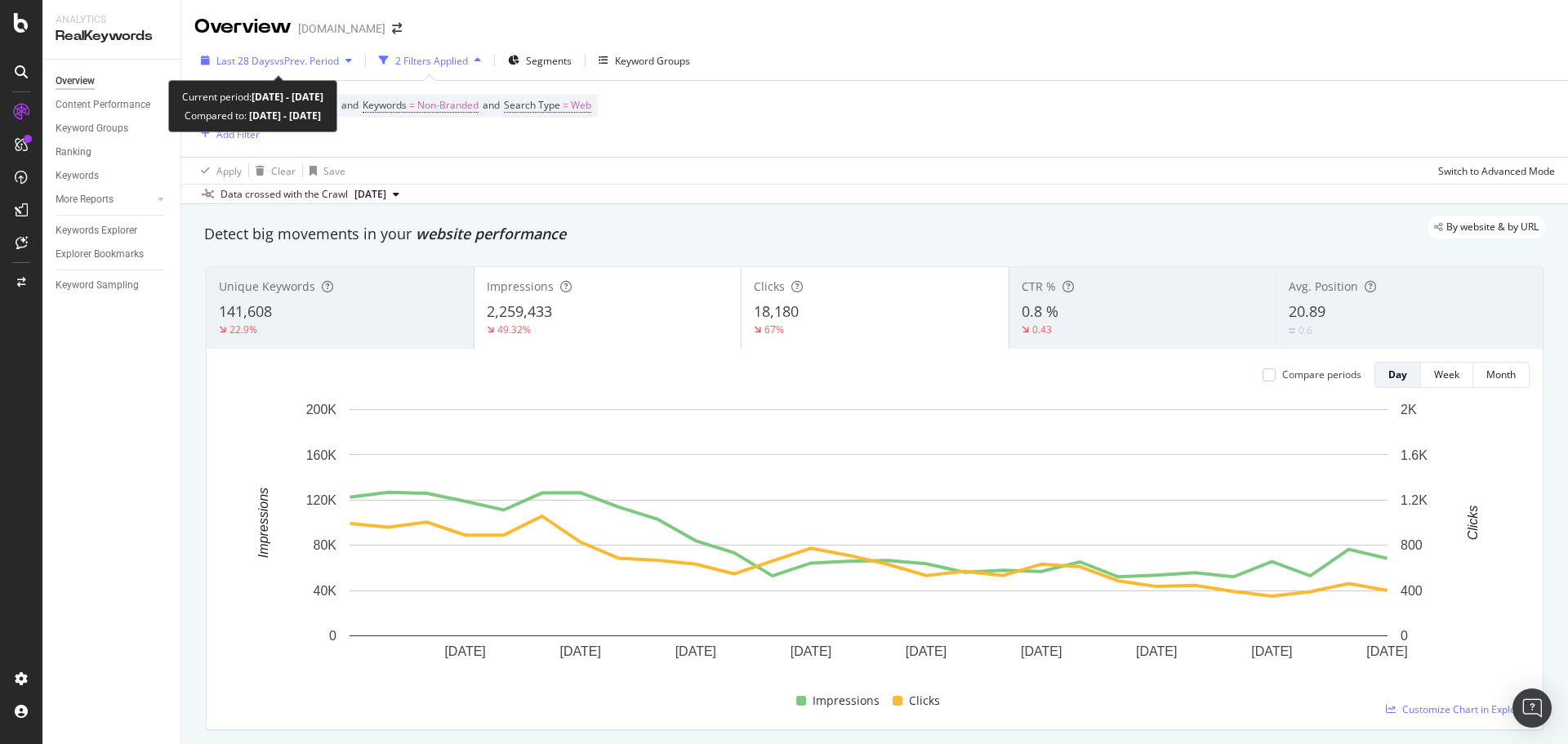
click at [281, 64] on span "vs Prev. Period" at bounding box center [306, 61] width 64 height 14
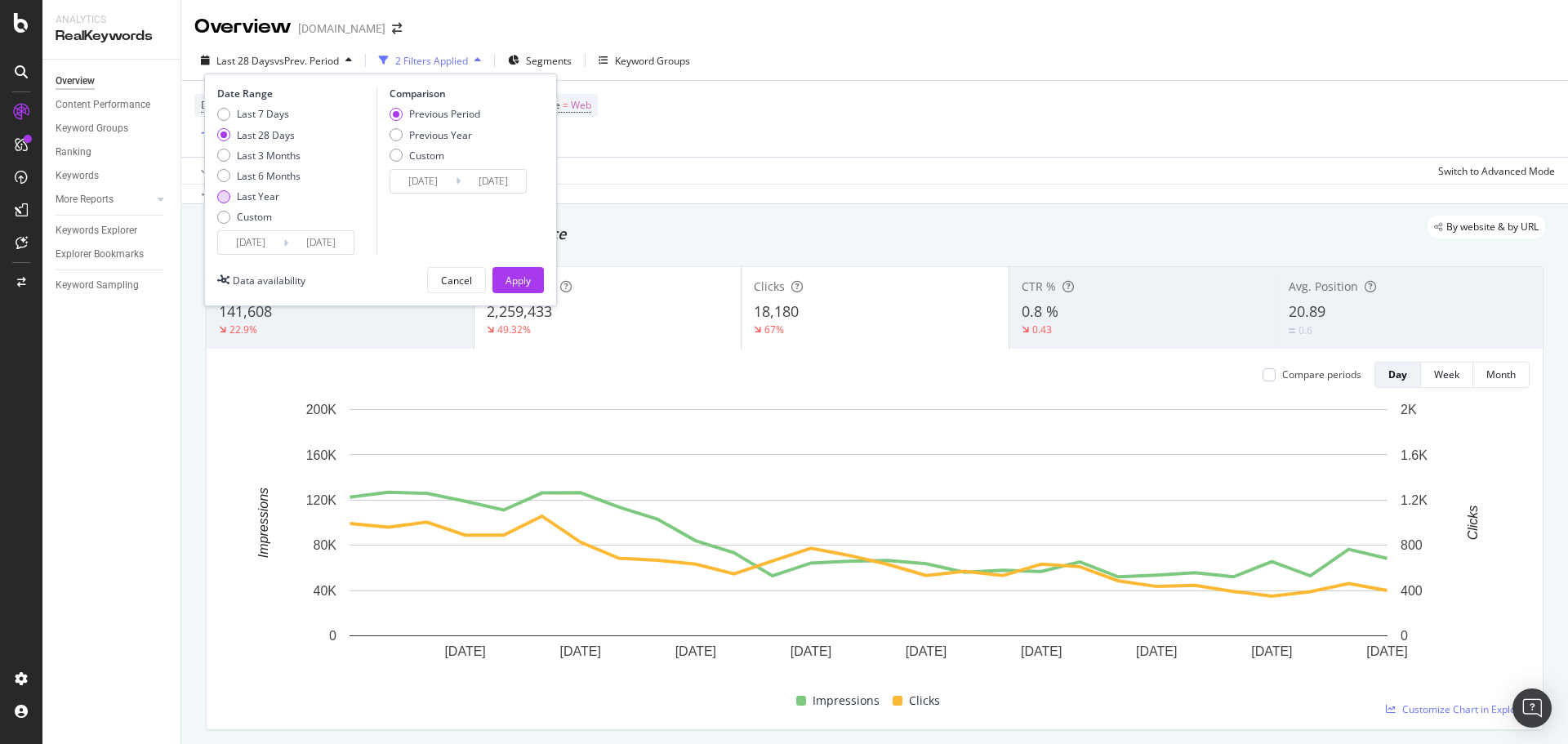
click at [269, 193] on div "Last Year" at bounding box center [258, 197] width 42 height 14
type input "2024/09/30"
type input "2023/10/01"
type input "2024/09/29"
click at [513, 282] on div "Apply" at bounding box center [518, 280] width 26 height 14
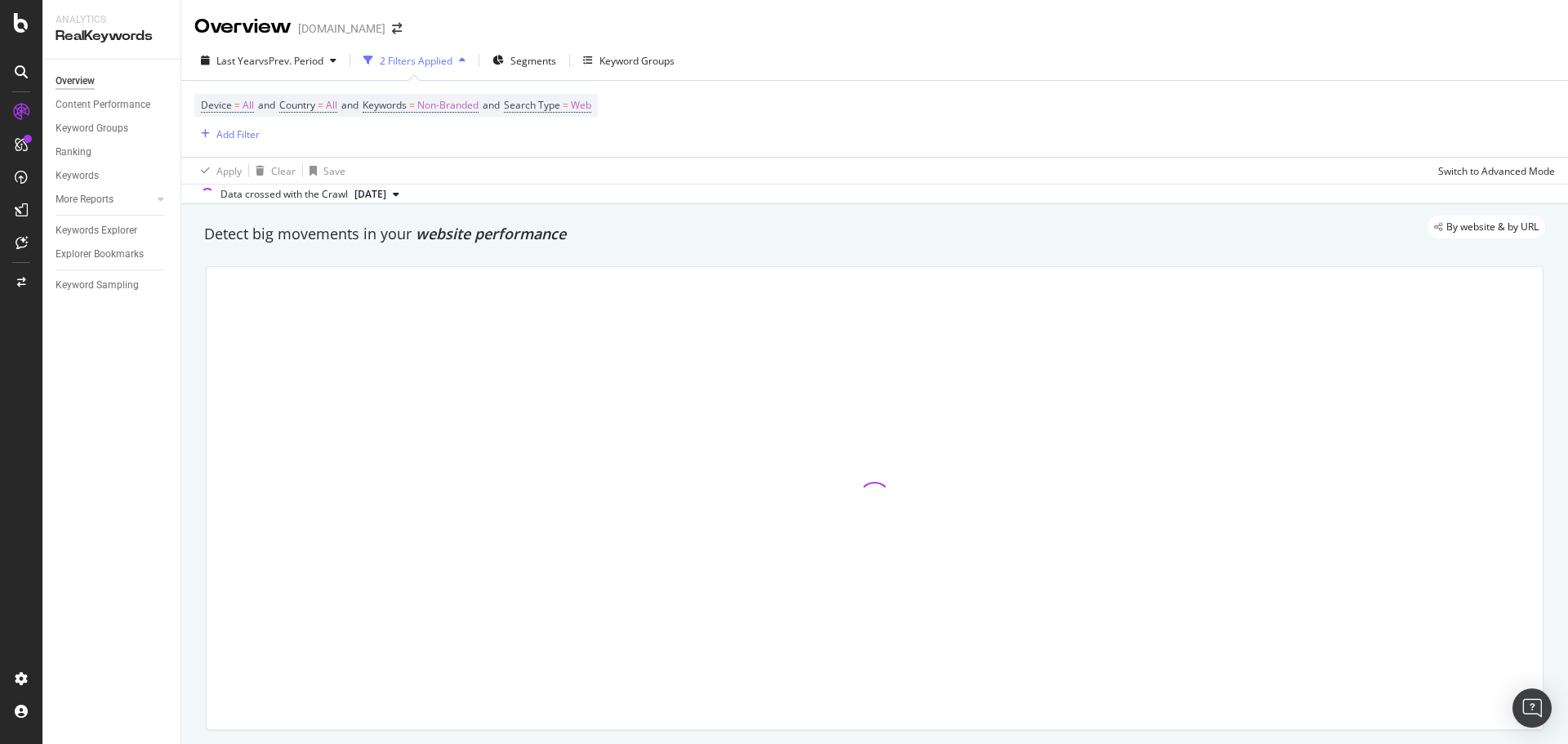
click at [424, 65] on div "2 Filters Applied" at bounding box center [416, 61] width 72 height 14
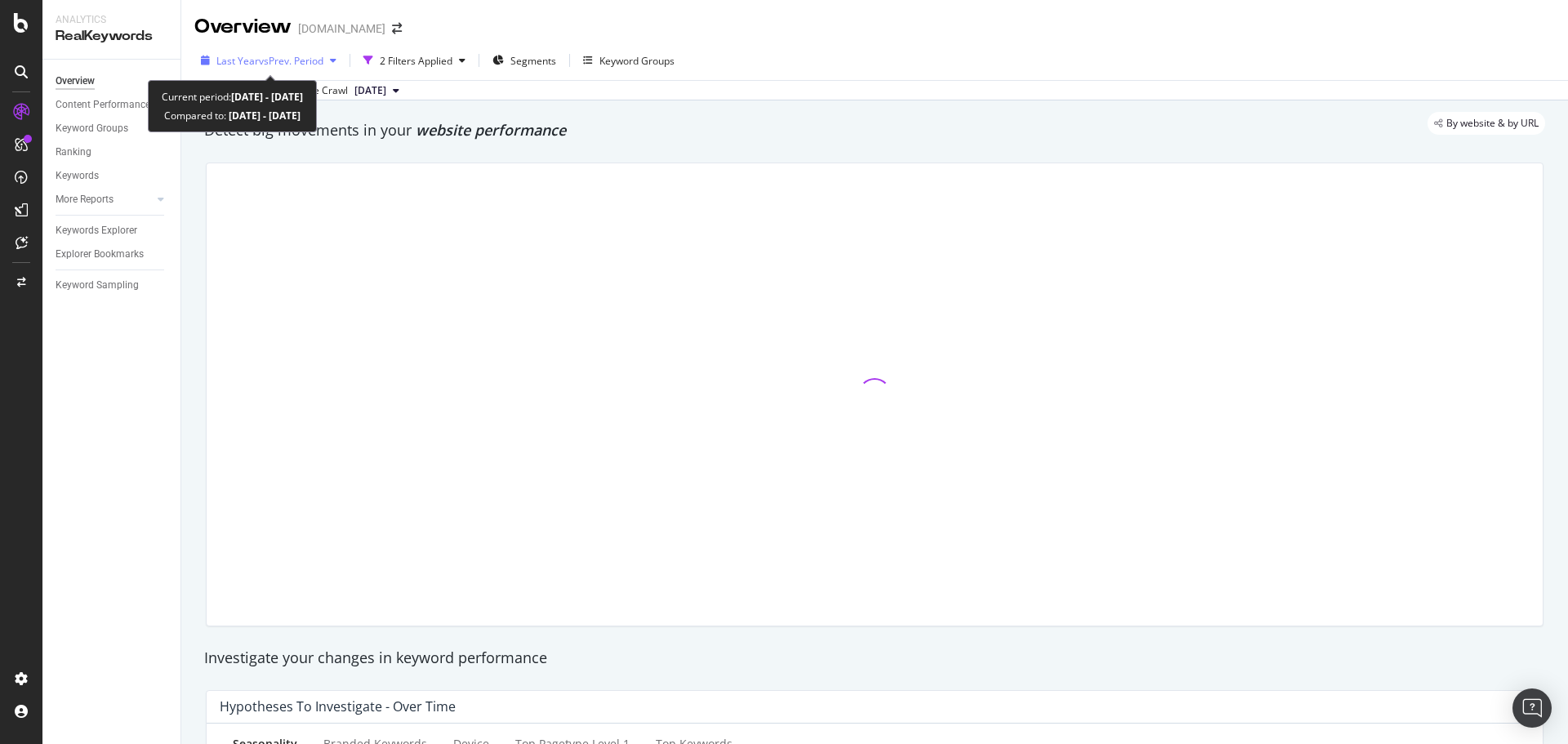
click at [317, 66] on span "vs Prev. Period" at bounding box center [291, 61] width 64 height 14
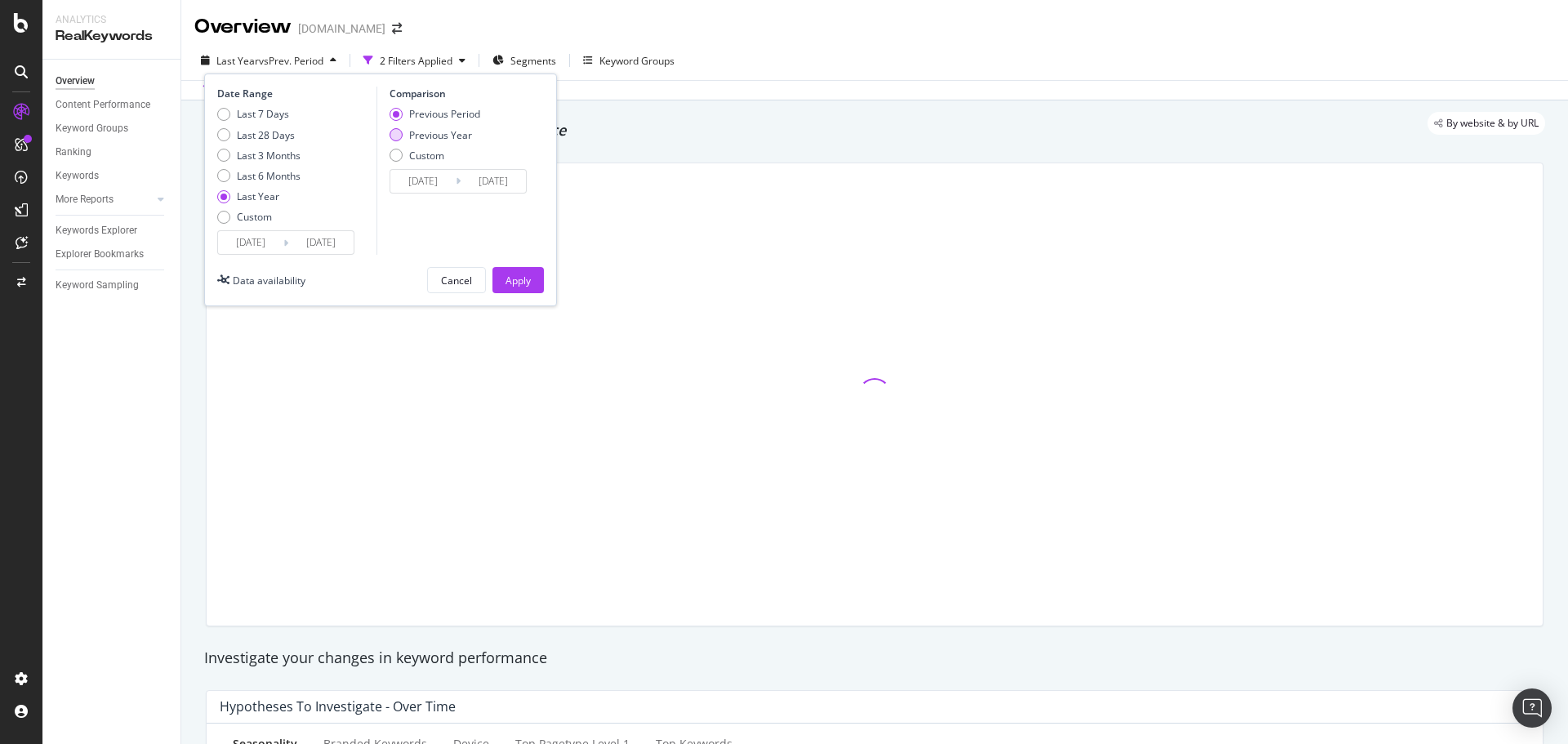
click at [401, 135] on div "Previous Year" at bounding box center [396, 134] width 13 height 13
type input "2023/10/02"
type input "2024/09/30"
click at [519, 280] on div "Apply" at bounding box center [518, 280] width 26 height 14
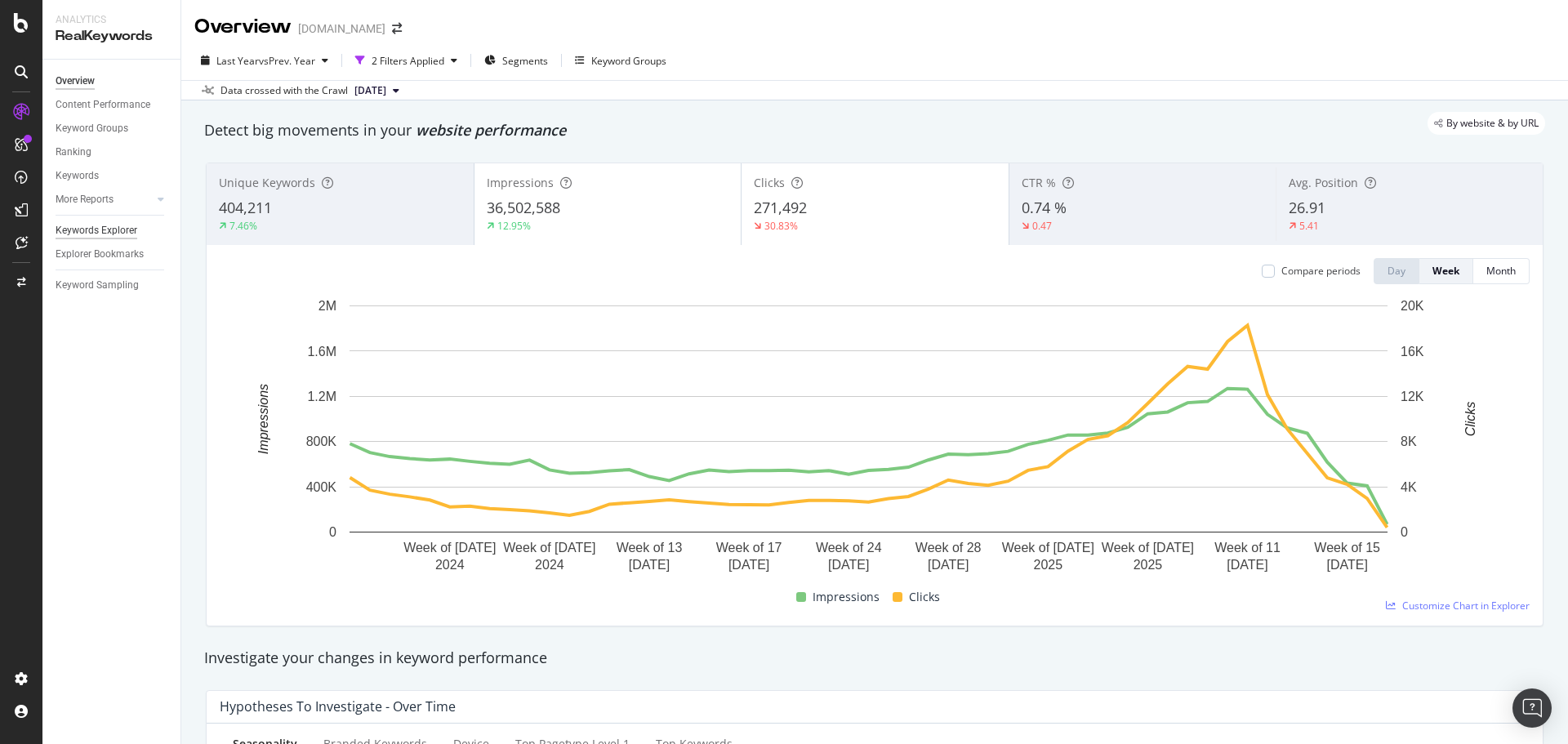
click at [101, 226] on div "Keywords Explorer" at bounding box center [96, 230] width 82 height 17
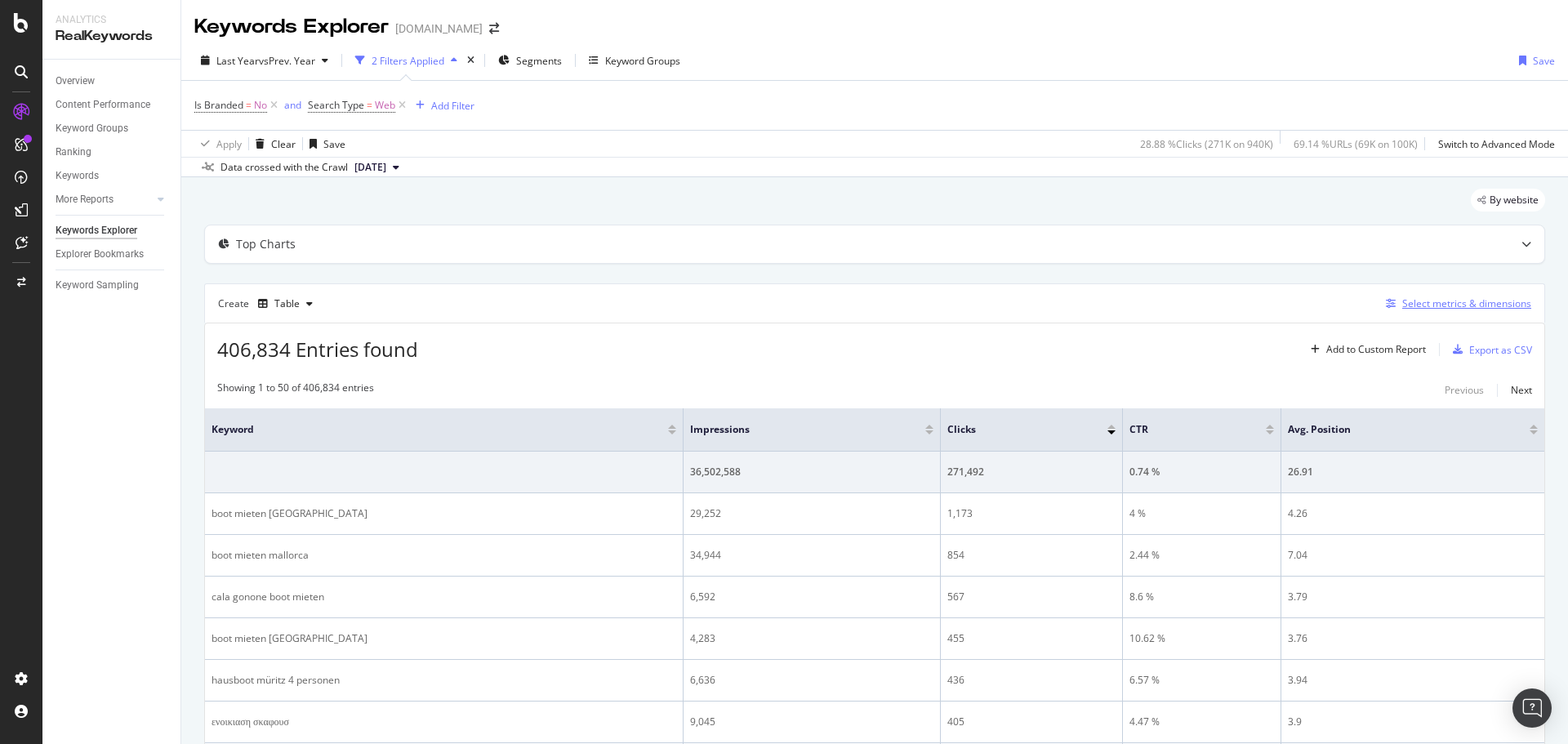
click at [1414, 301] on div "Select metrics & dimensions" at bounding box center [1467, 303] width 129 height 14
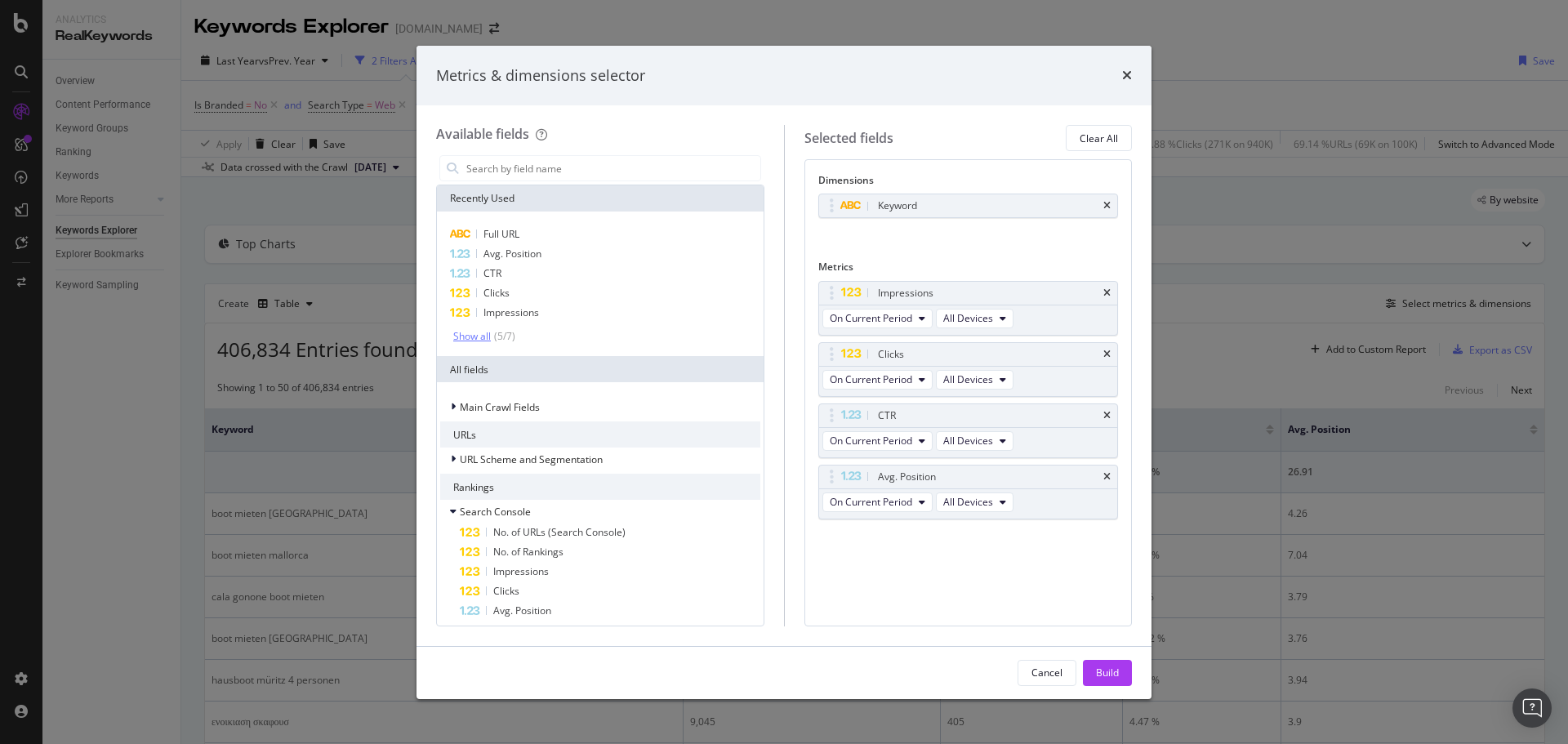
click at [506, 338] on div "( 5 / 7 )" at bounding box center [504, 336] width 25 height 14
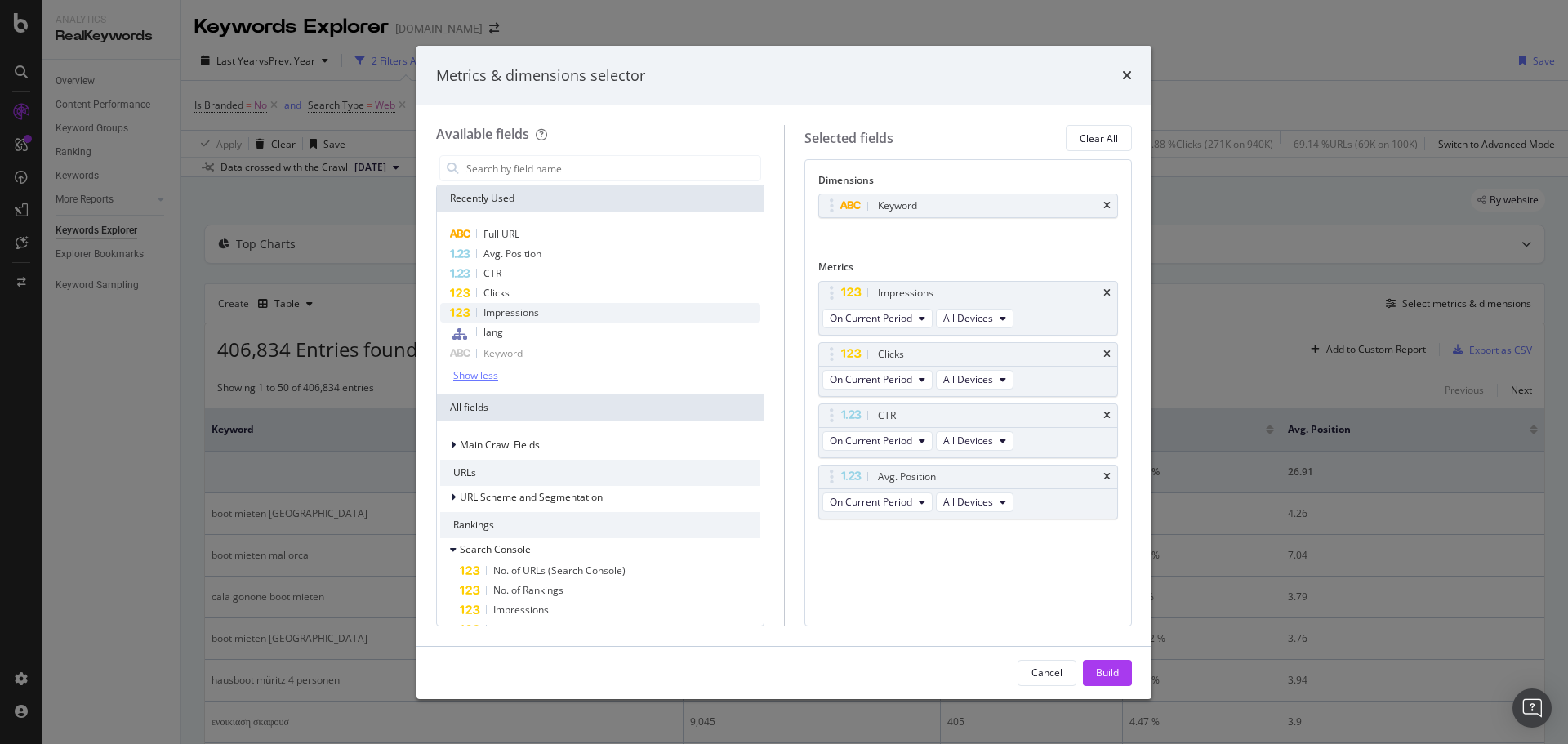
click at [521, 312] on span "Impressions" at bounding box center [511, 312] width 56 height 14
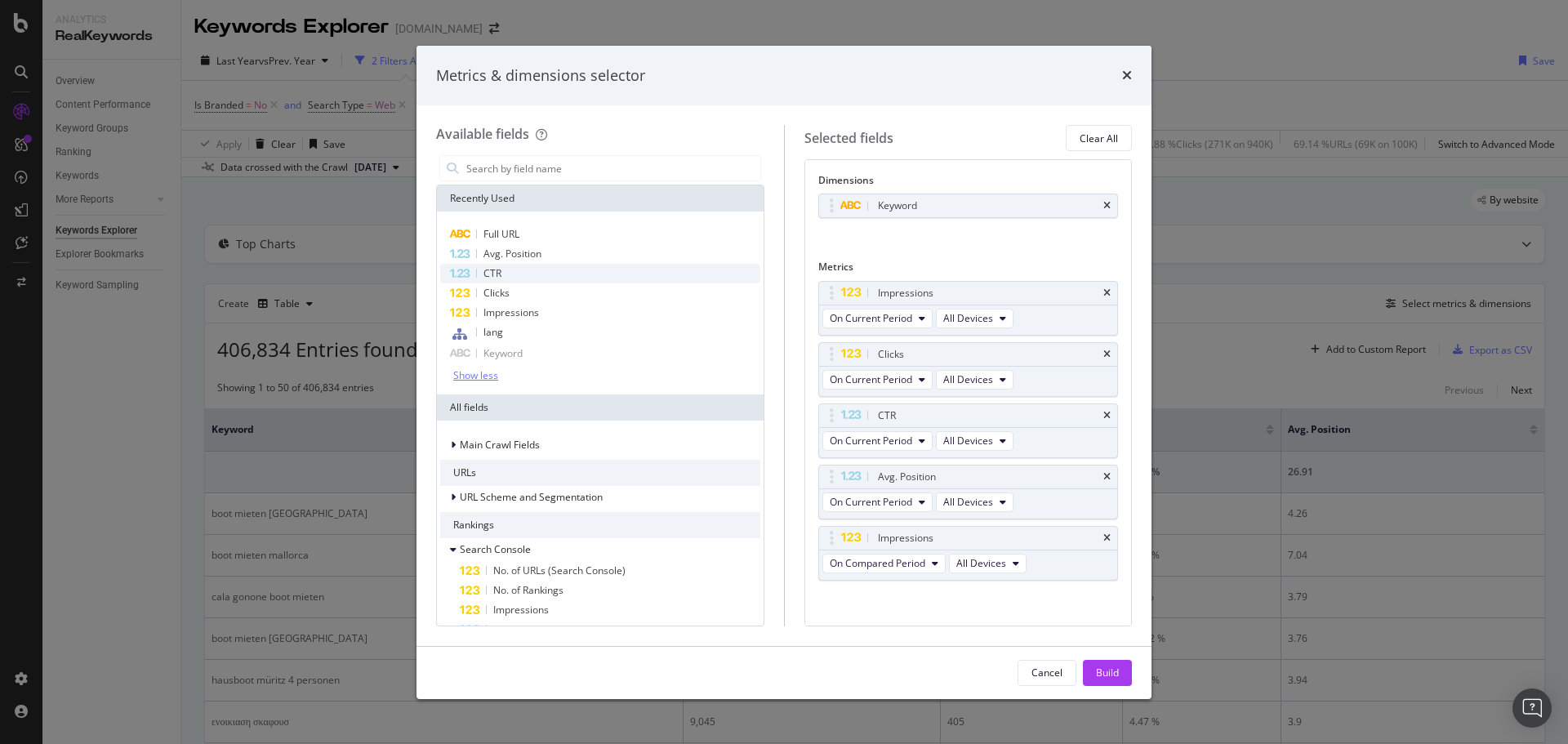
click at [509, 282] on div "CTR" at bounding box center [600, 273] width 320 height 19
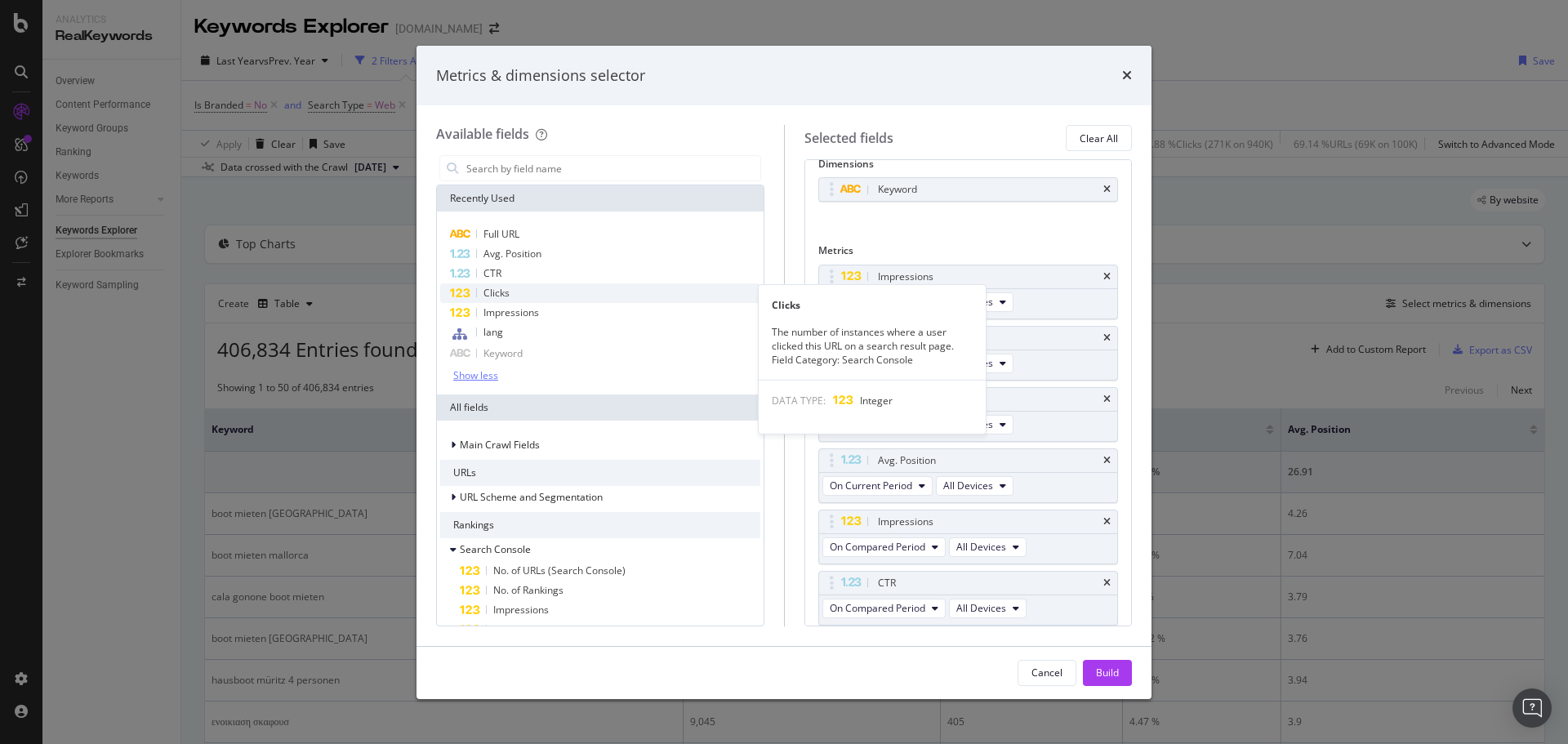
click at [529, 290] on div "Clicks" at bounding box center [600, 293] width 320 height 19
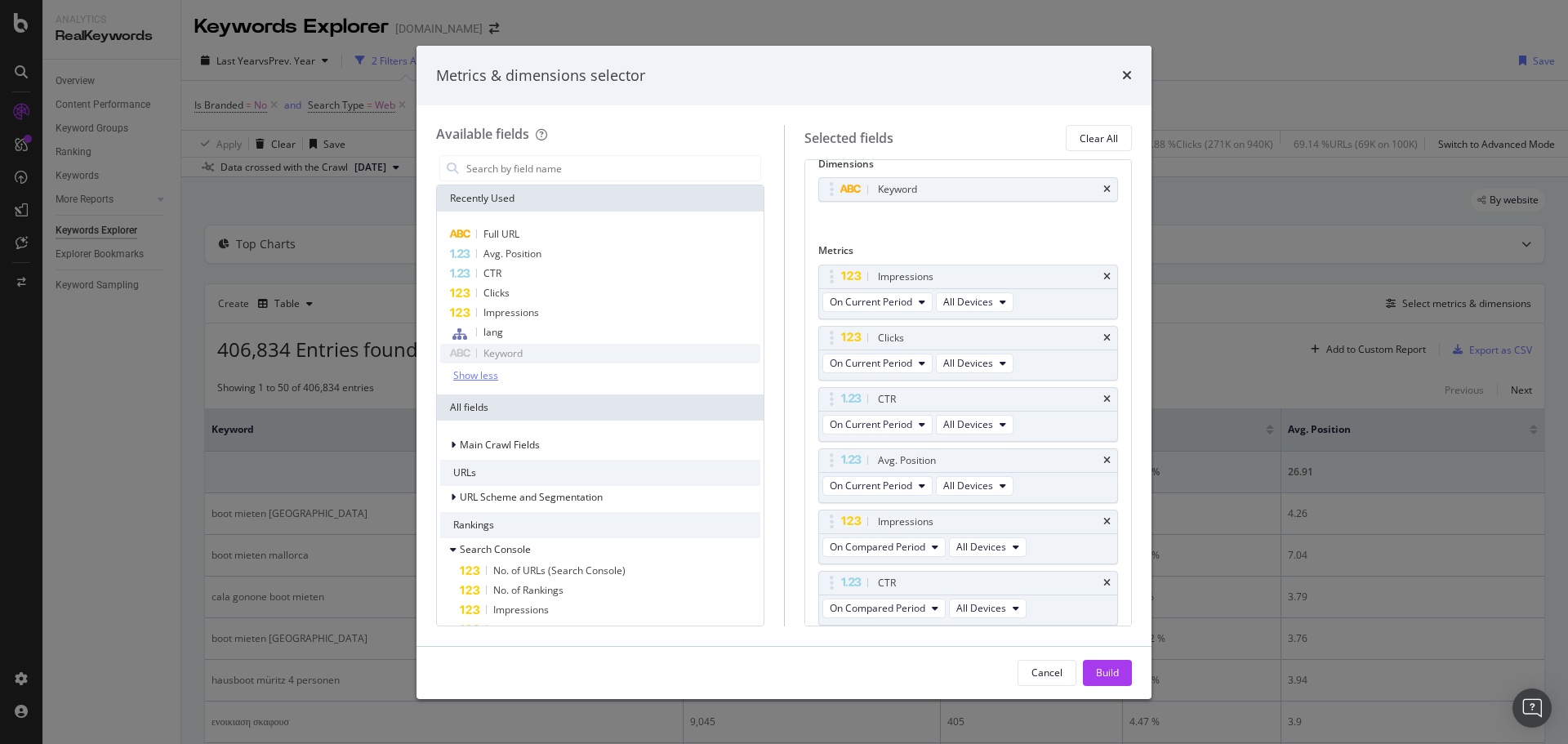
scroll to position [78, 0]
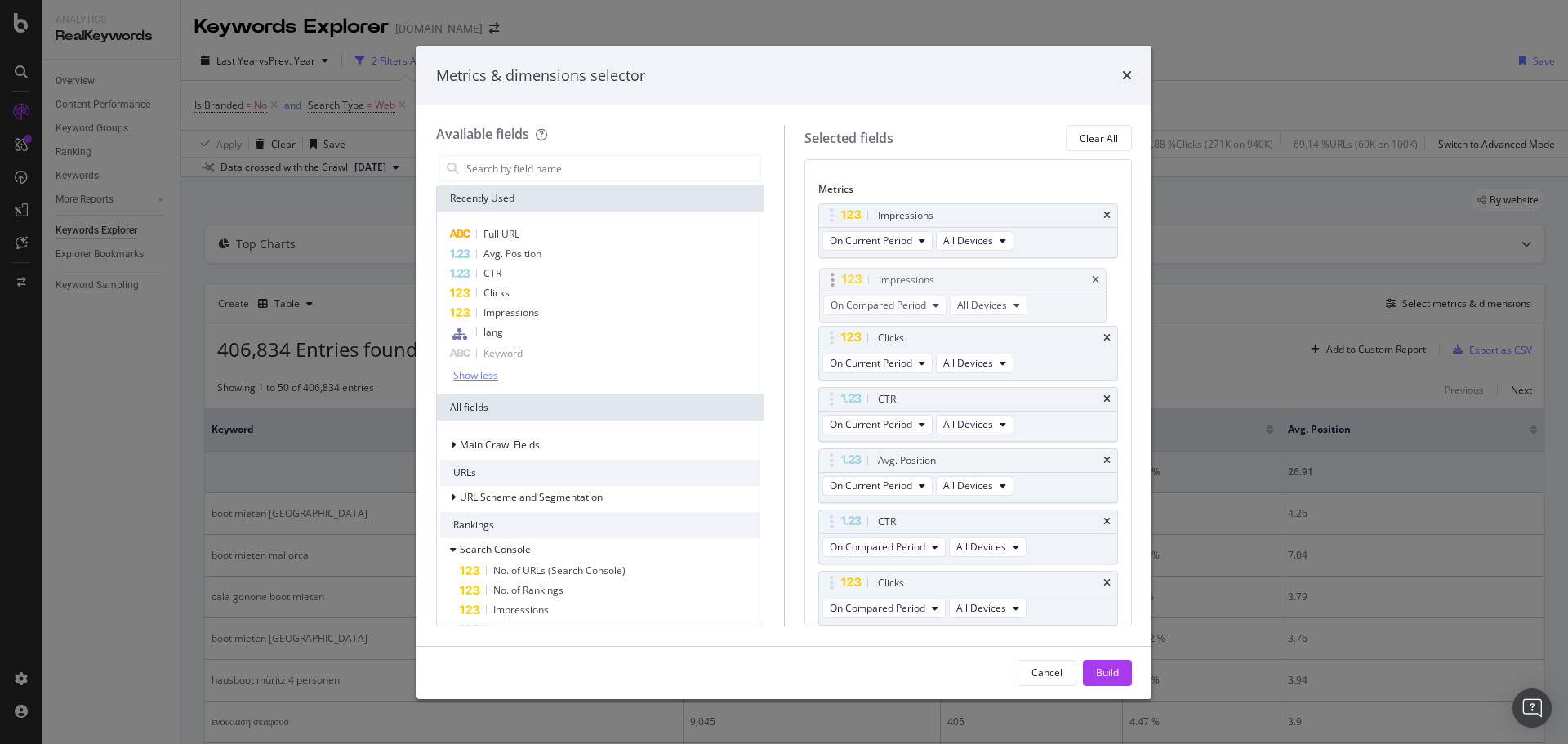
drag, startPoint x: 960, startPoint y: 457, endPoint x: 961, endPoint y: 274, distance: 183.0
click at [961, 274] on body "Analytics RealKeywords Overview Content Performance Keyword Groups Ranking Keyw…" at bounding box center [784, 372] width 1568 height 744
drag, startPoint x: 902, startPoint y: 583, endPoint x: 898, endPoint y: 393, distance: 190.0
click at [898, 393] on body "Analytics RealKeywords Overview Content Performance Keyword Groups Ranking Keyw…" at bounding box center [784, 372] width 1568 height 744
drag, startPoint x: 893, startPoint y: 579, endPoint x: 895, endPoint y: 511, distance: 68.0
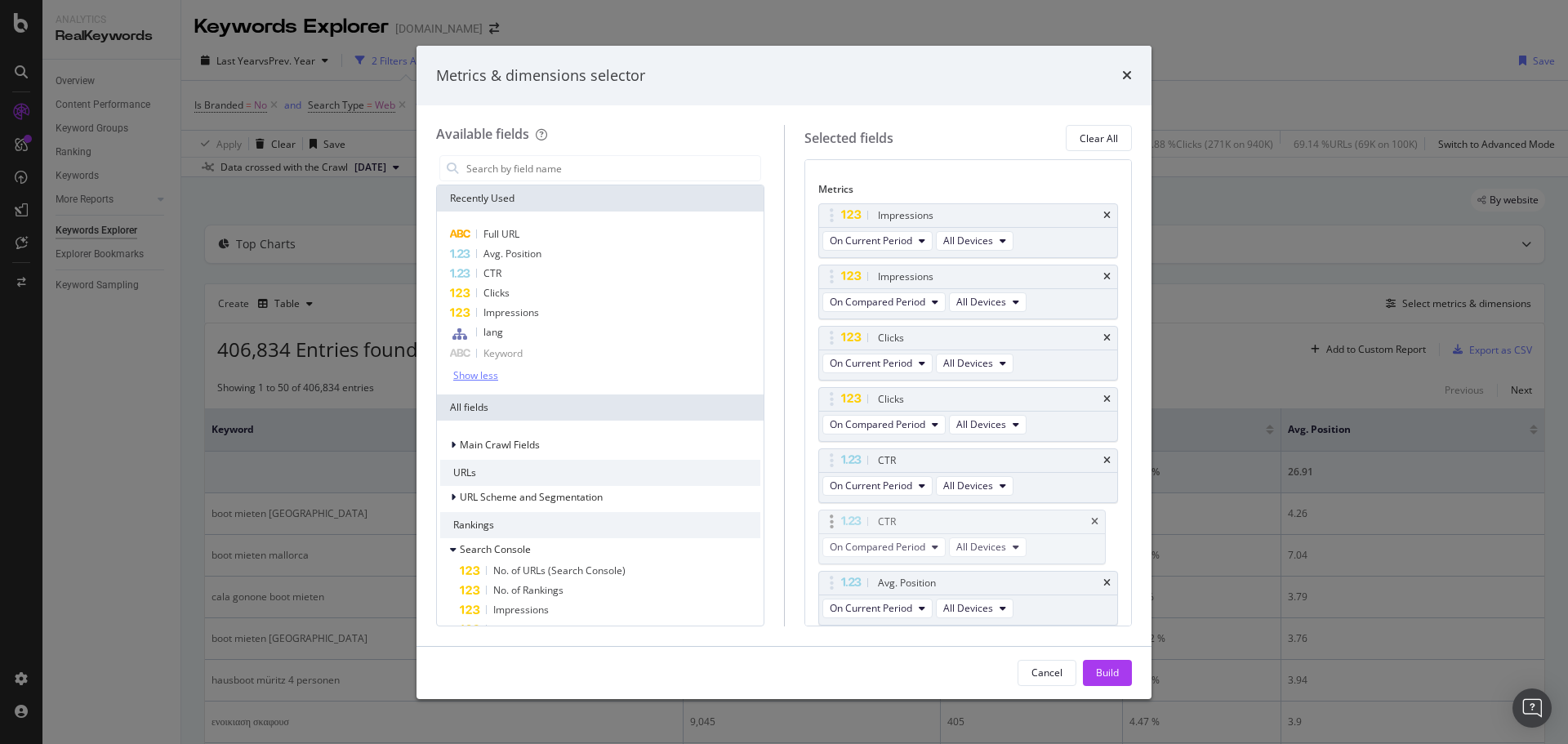
click at [895, 511] on body "Analytics RealKeywords Overview Content Performance Keyword Groups Ranking Keyw…" at bounding box center [784, 372] width 1568 height 744
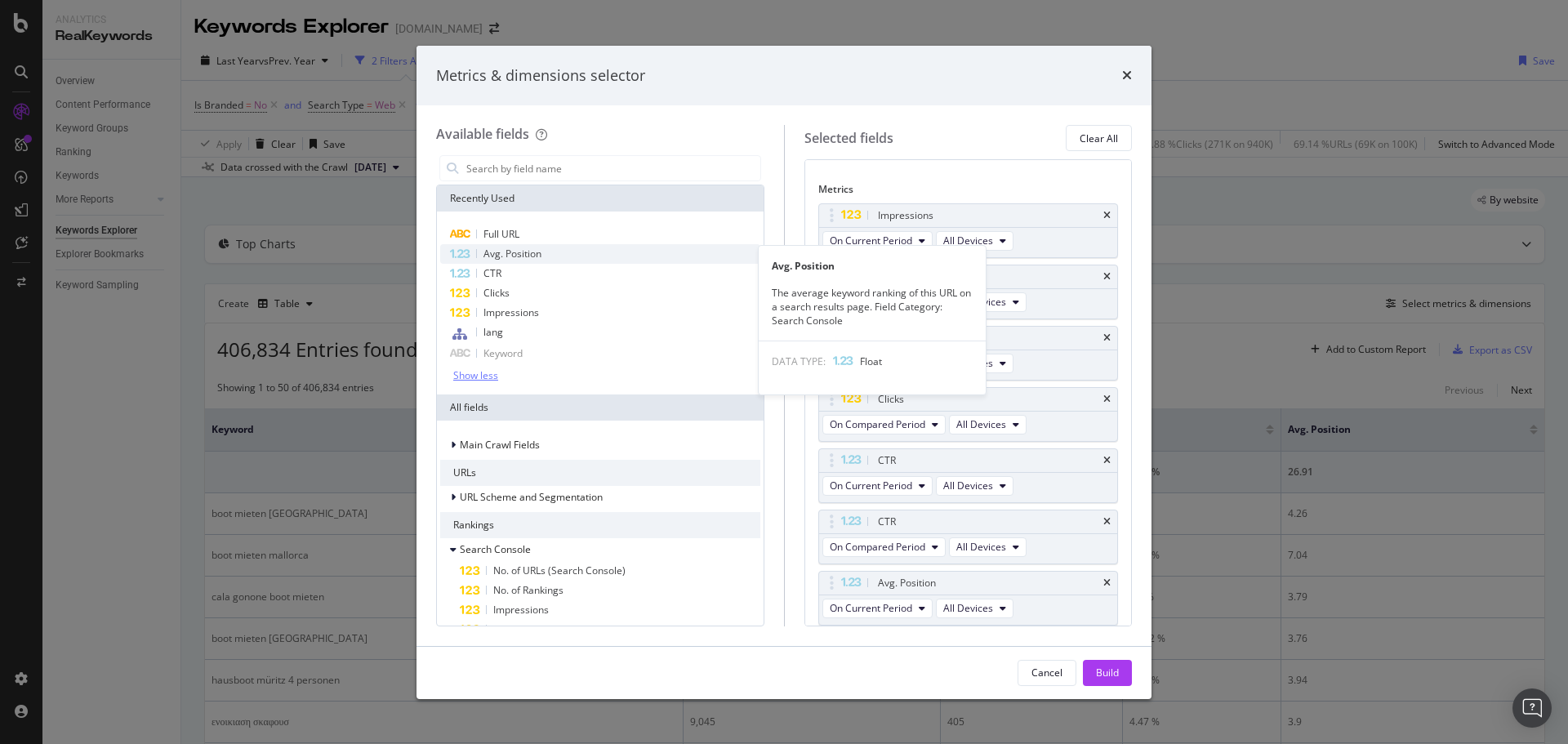
click at [526, 259] on span "Avg. Position" at bounding box center [512, 254] width 58 height 14
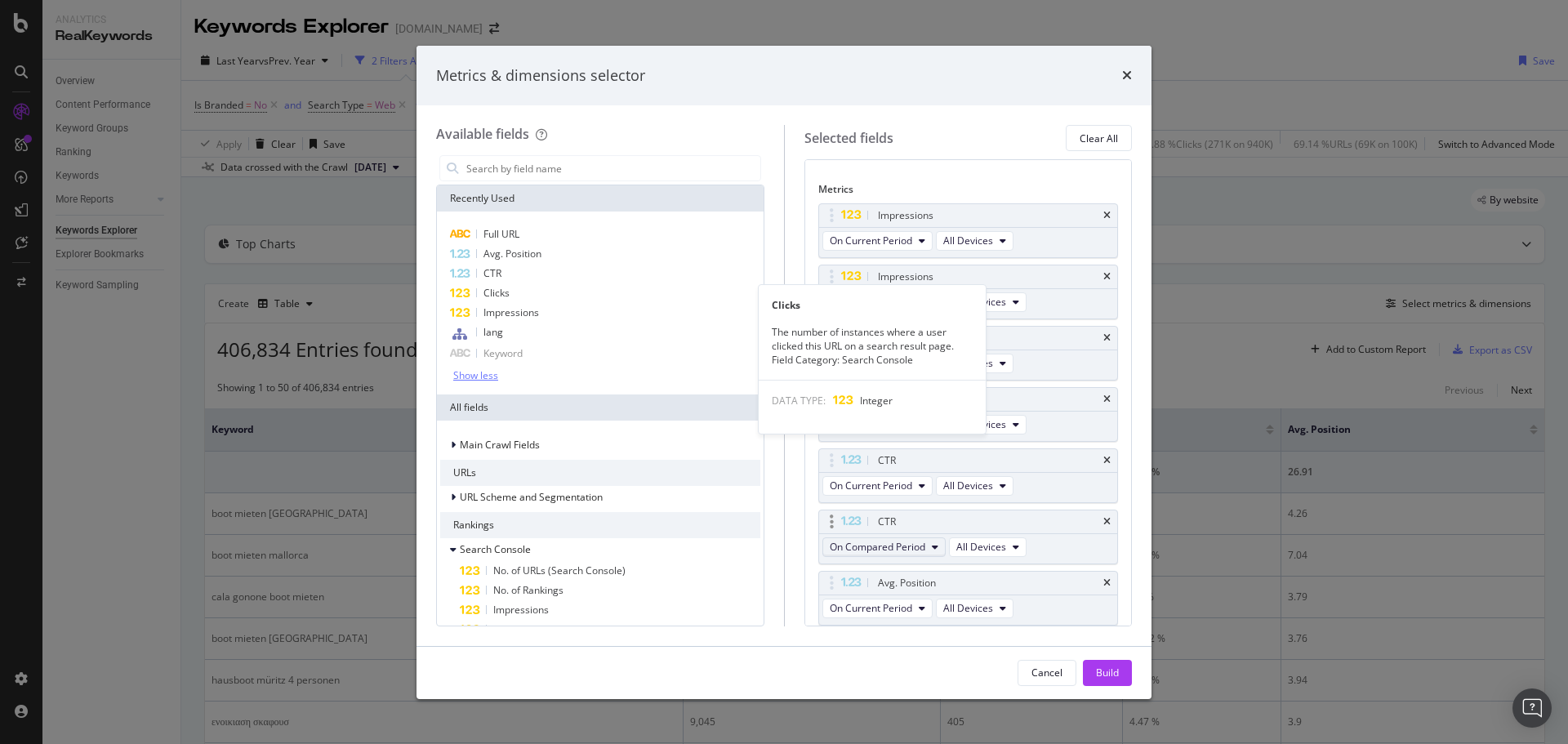
scroll to position [138, 0]
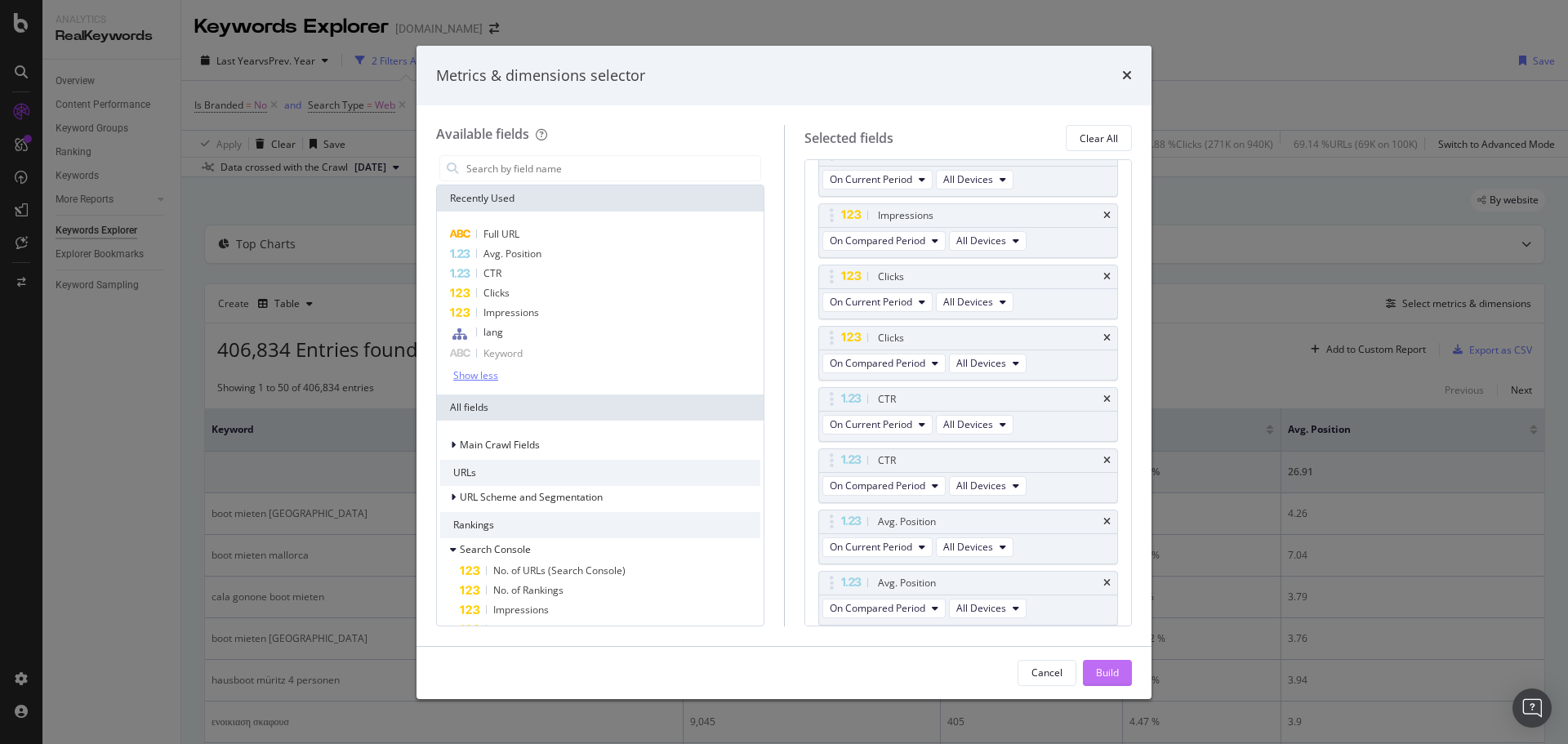
click at [1094, 673] on button "Build" at bounding box center [1108, 673] width 49 height 26
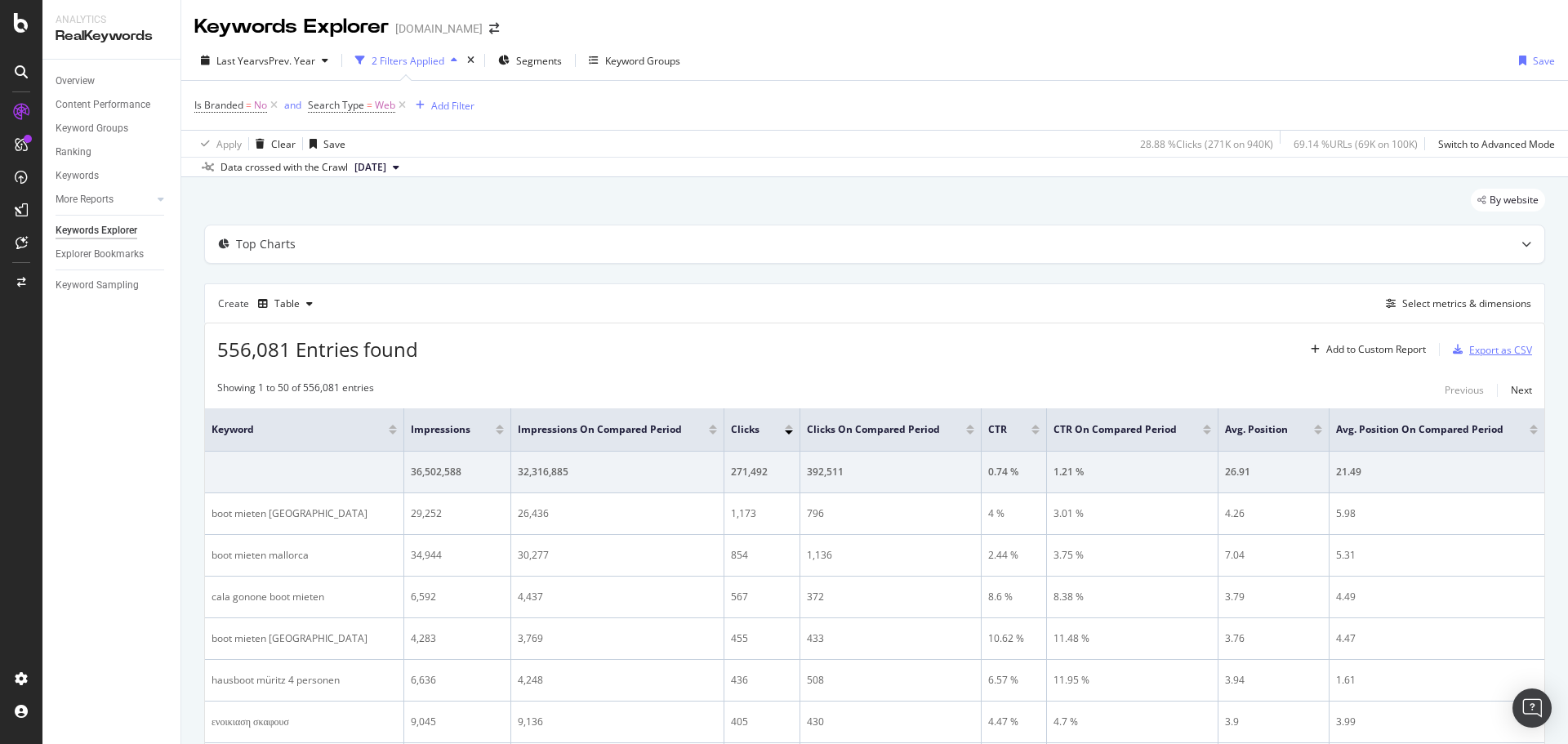
click at [1469, 354] on div "Export as CSV" at bounding box center [1500, 350] width 63 height 14
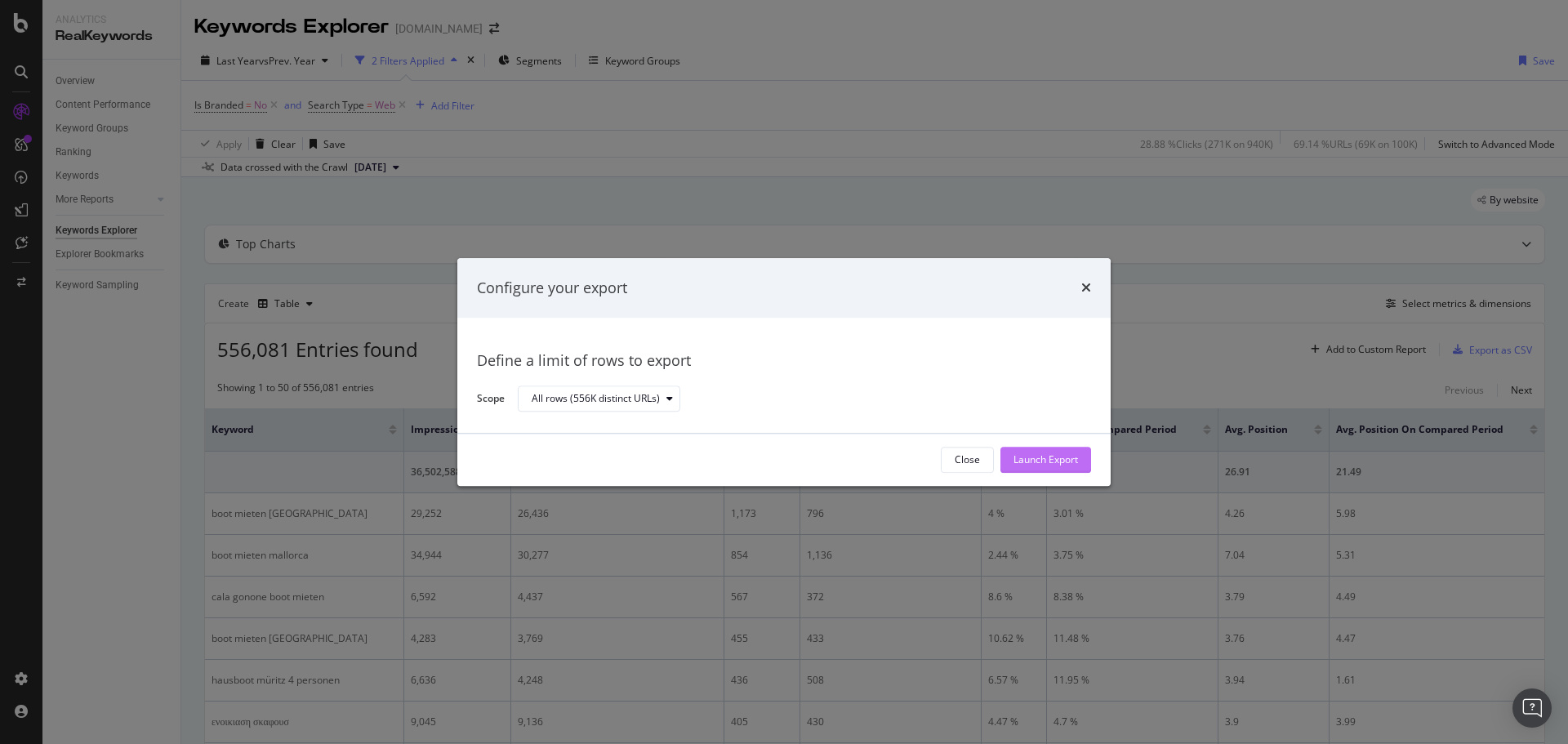
click at [1064, 468] on div "Launch Export" at bounding box center [1045, 459] width 64 height 25
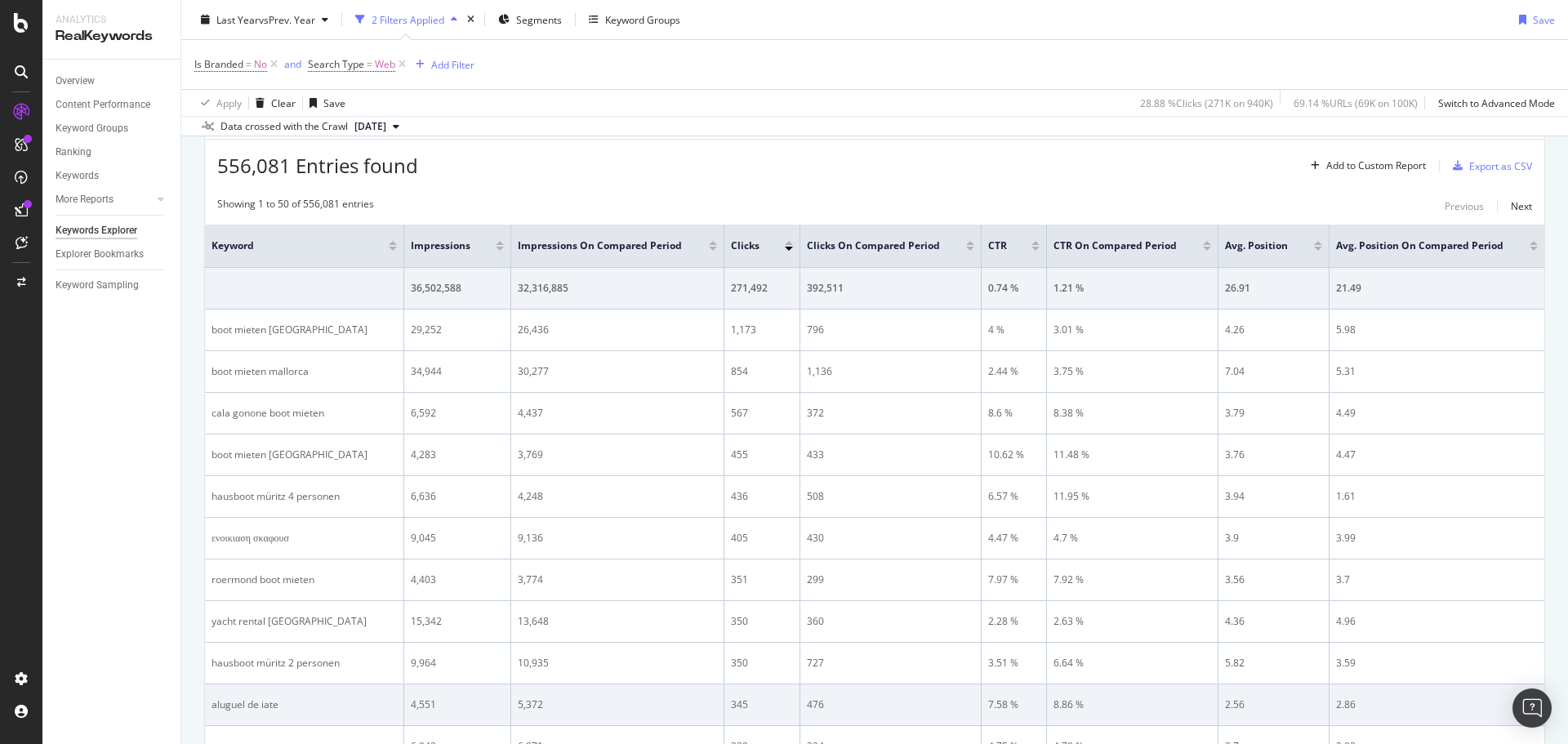
scroll to position [245, 0]
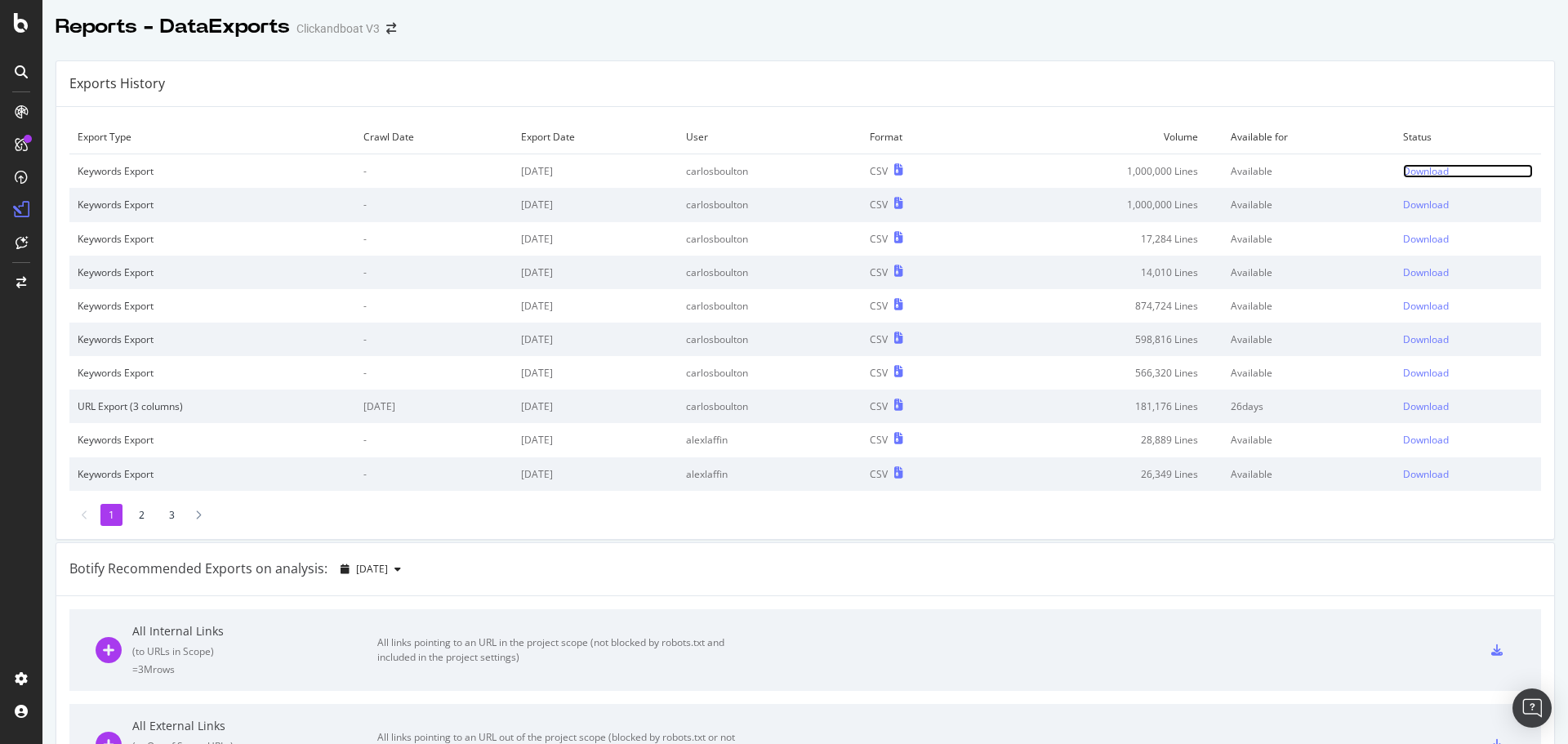
click at [1407, 168] on div "Download" at bounding box center [1426, 171] width 46 height 14
